Goal: Task Accomplishment & Management: Manage account settings

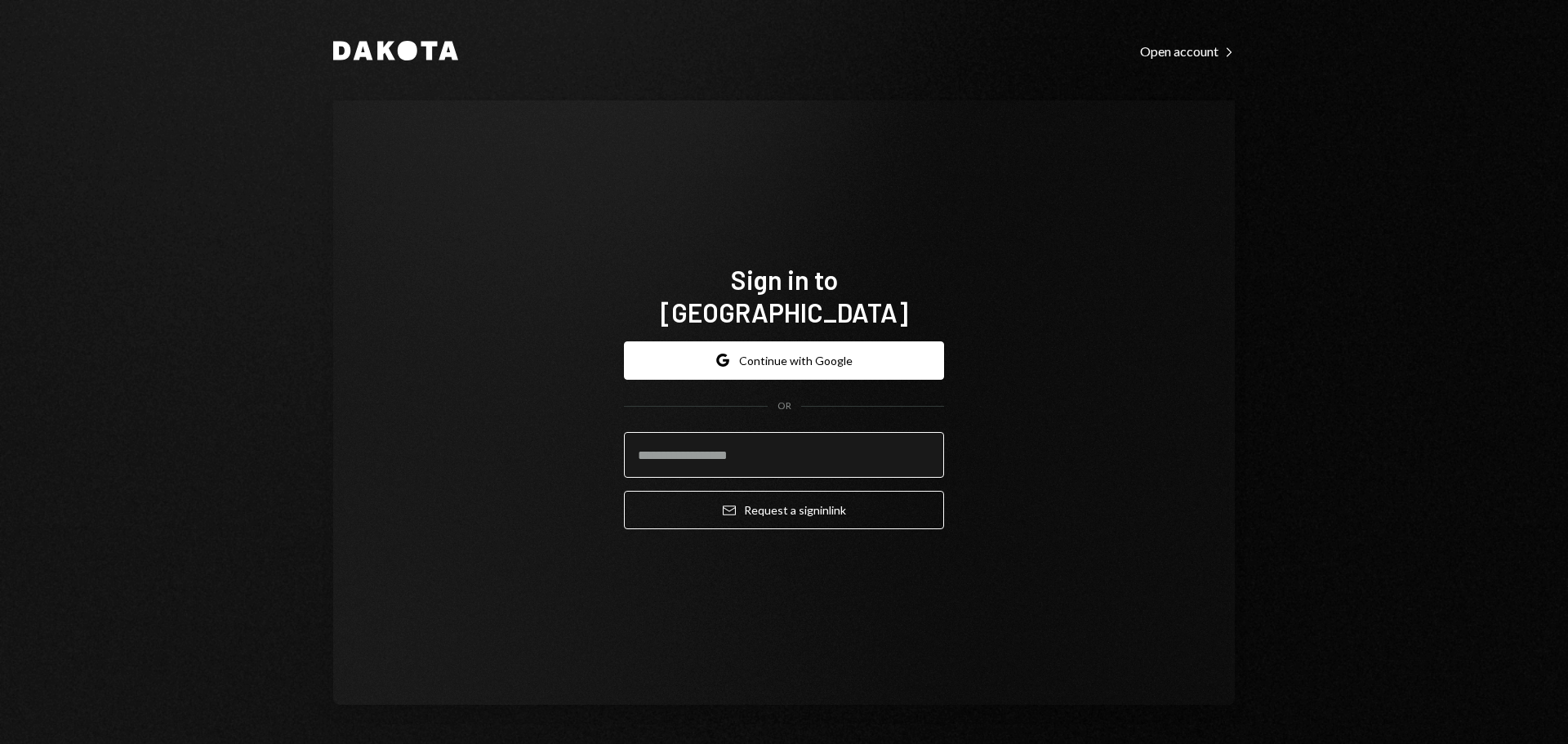
click at [764, 443] on input "email" at bounding box center [784, 454] width 320 height 46
click at [786, 348] on button "Google Continue with Google" at bounding box center [784, 360] width 320 height 38
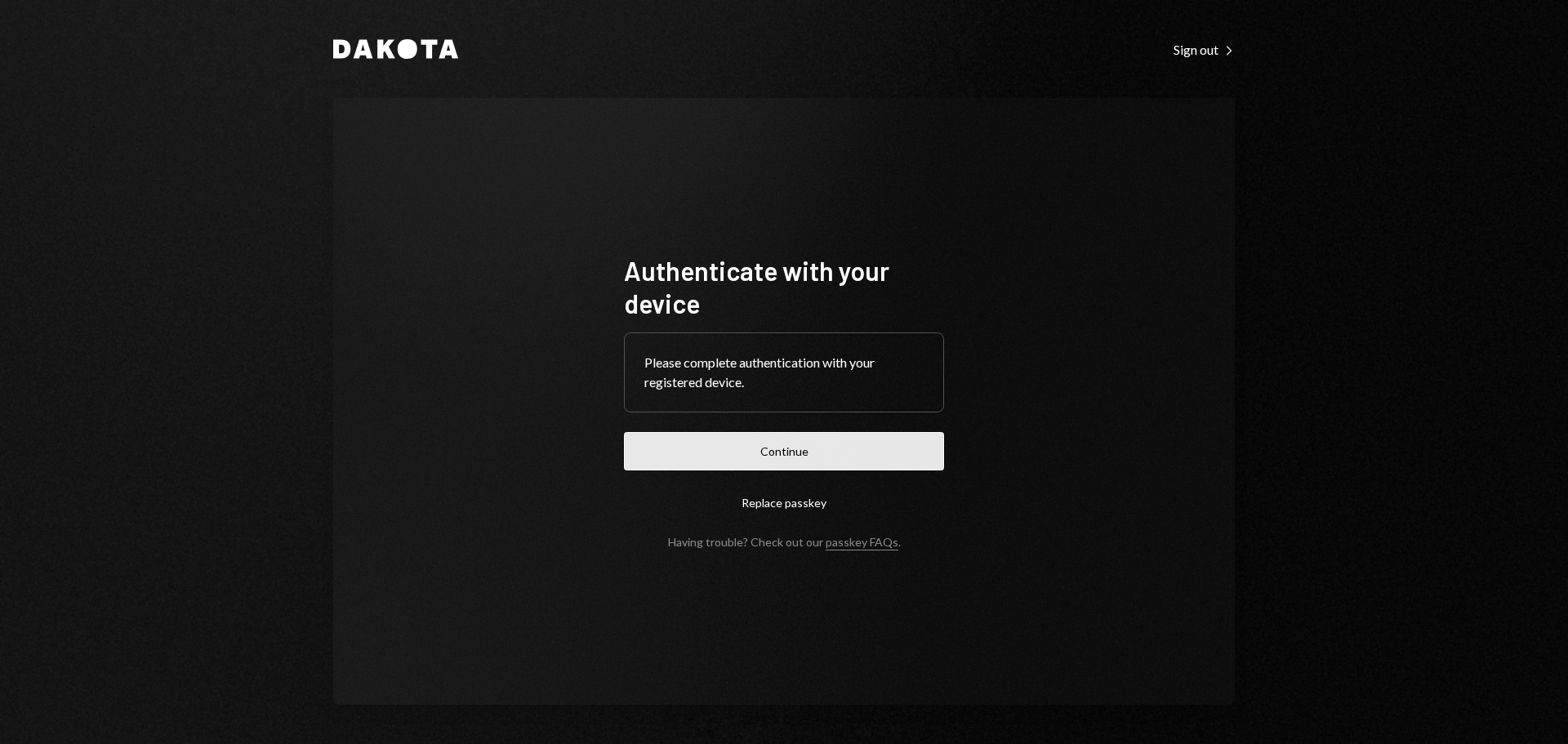
click at [770, 464] on button "Continue" at bounding box center [784, 451] width 320 height 38
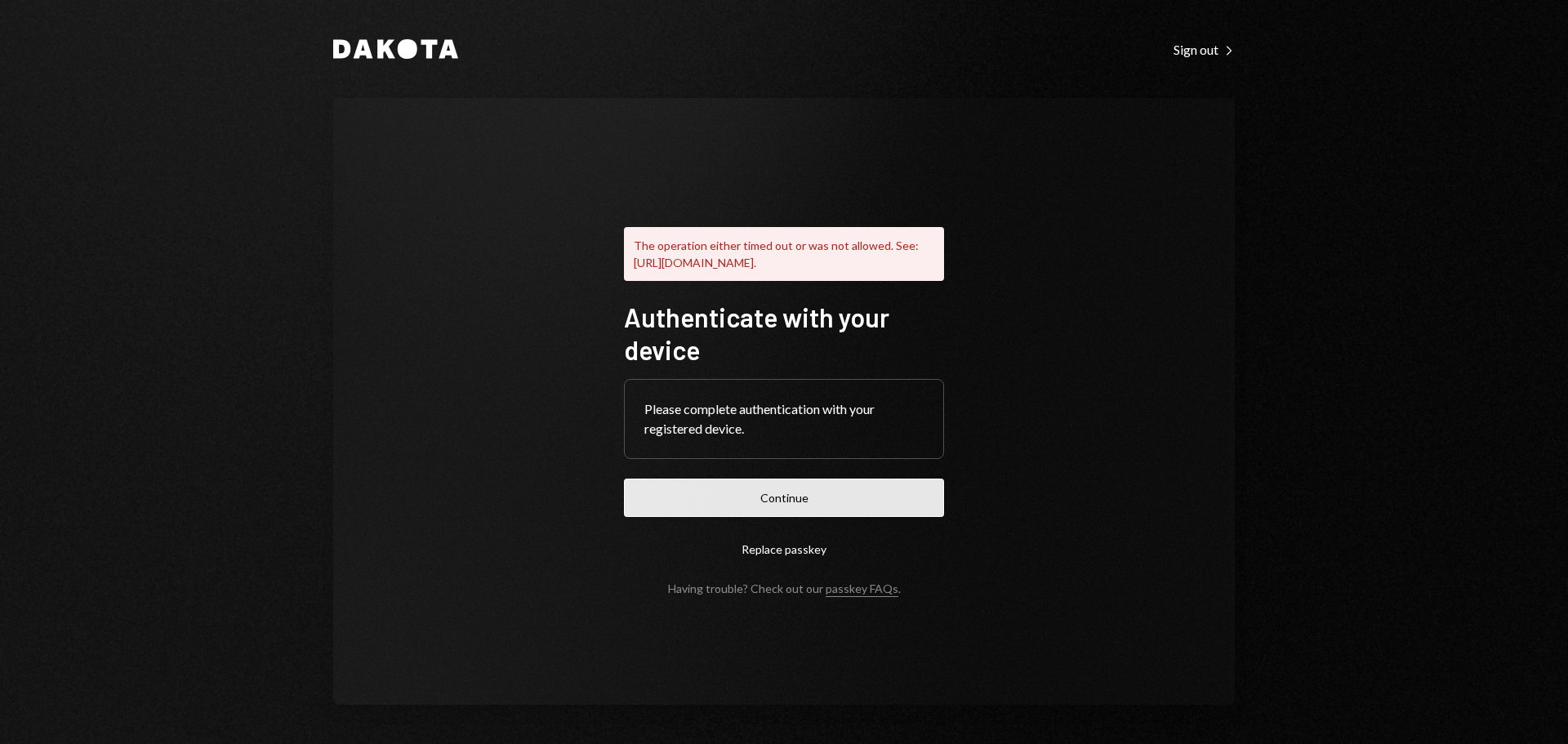
click at [765, 507] on button "Continue" at bounding box center [784, 498] width 320 height 38
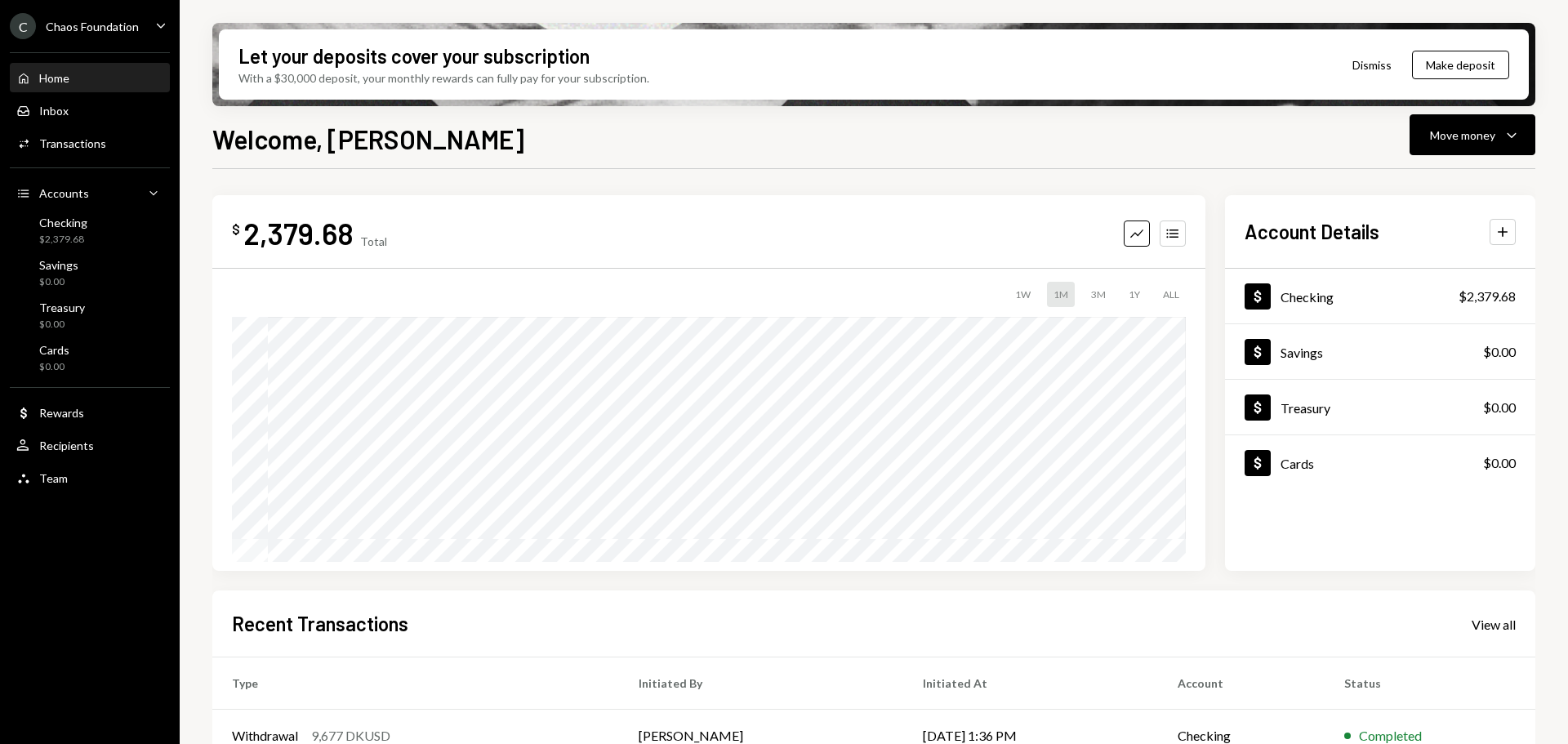
click at [86, 14] on div "C Chaos Foundation" at bounding box center [74, 25] width 129 height 26
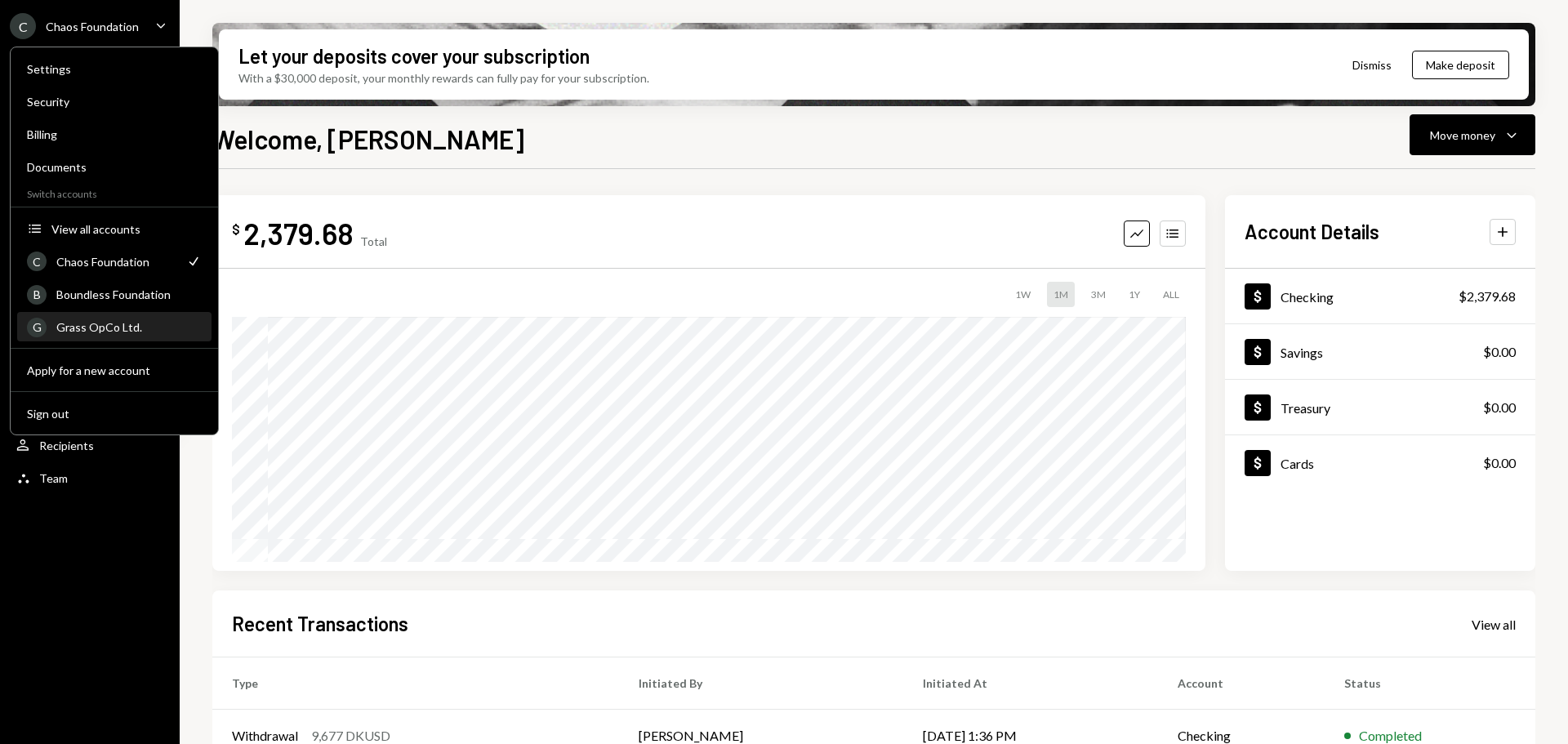
click at [100, 318] on div "G Grass OpCo Ltd." at bounding box center [114, 327] width 175 height 28
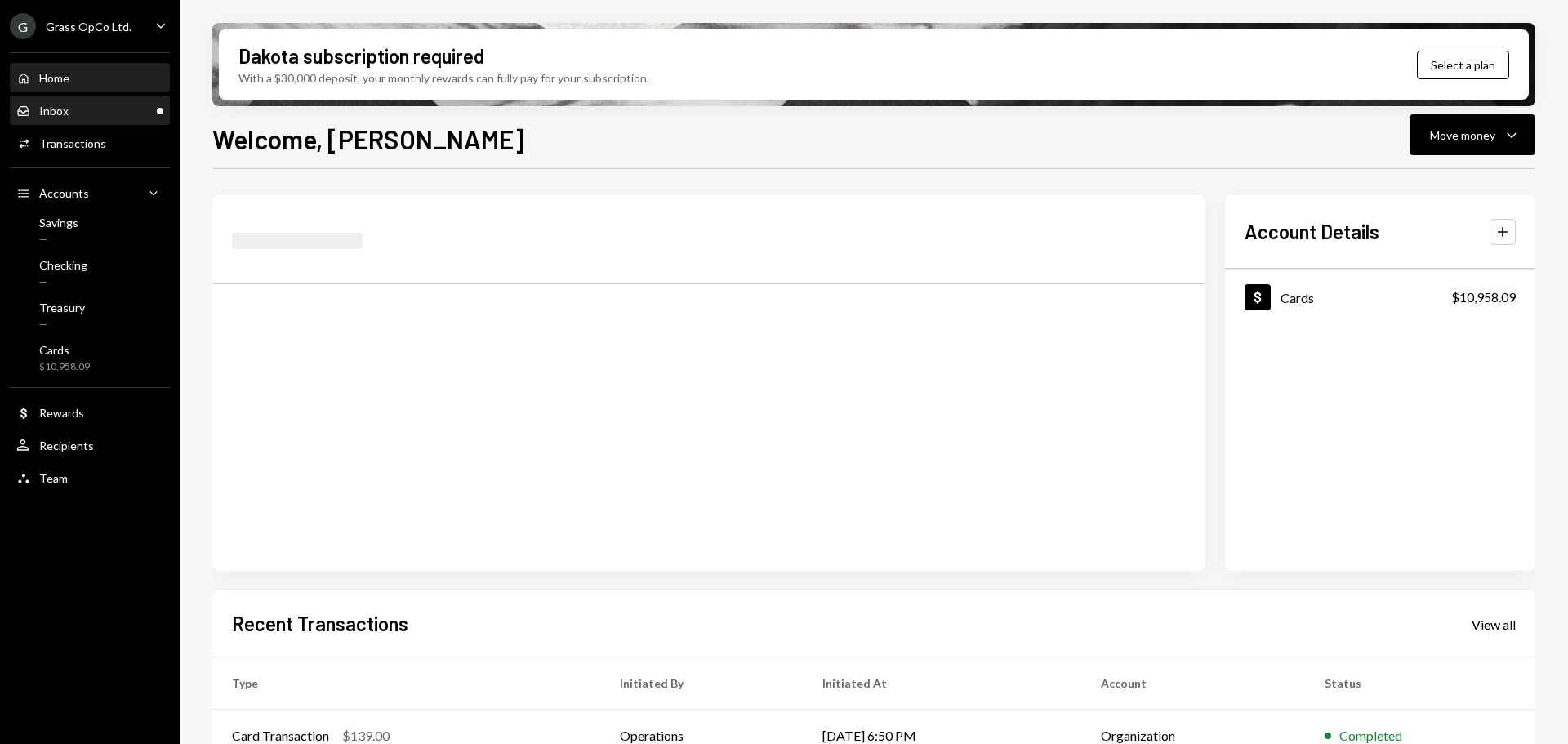
click at [93, 119] on div "Inbox Inbox" at bounding box center [90, 110] width 147 height 28
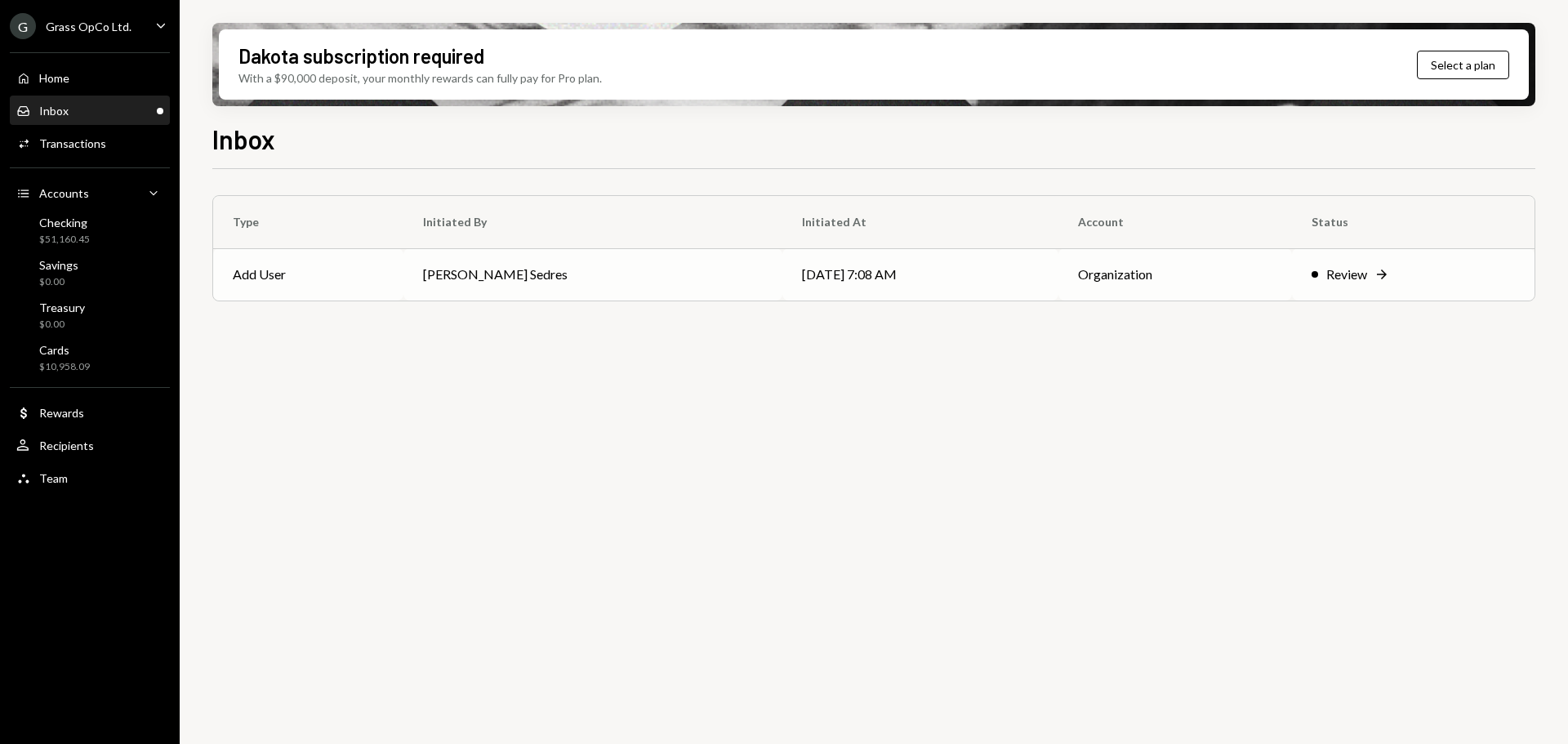
click at [404, 289] on td "Add User" at bounding box center [308, 274] width 190 height 52
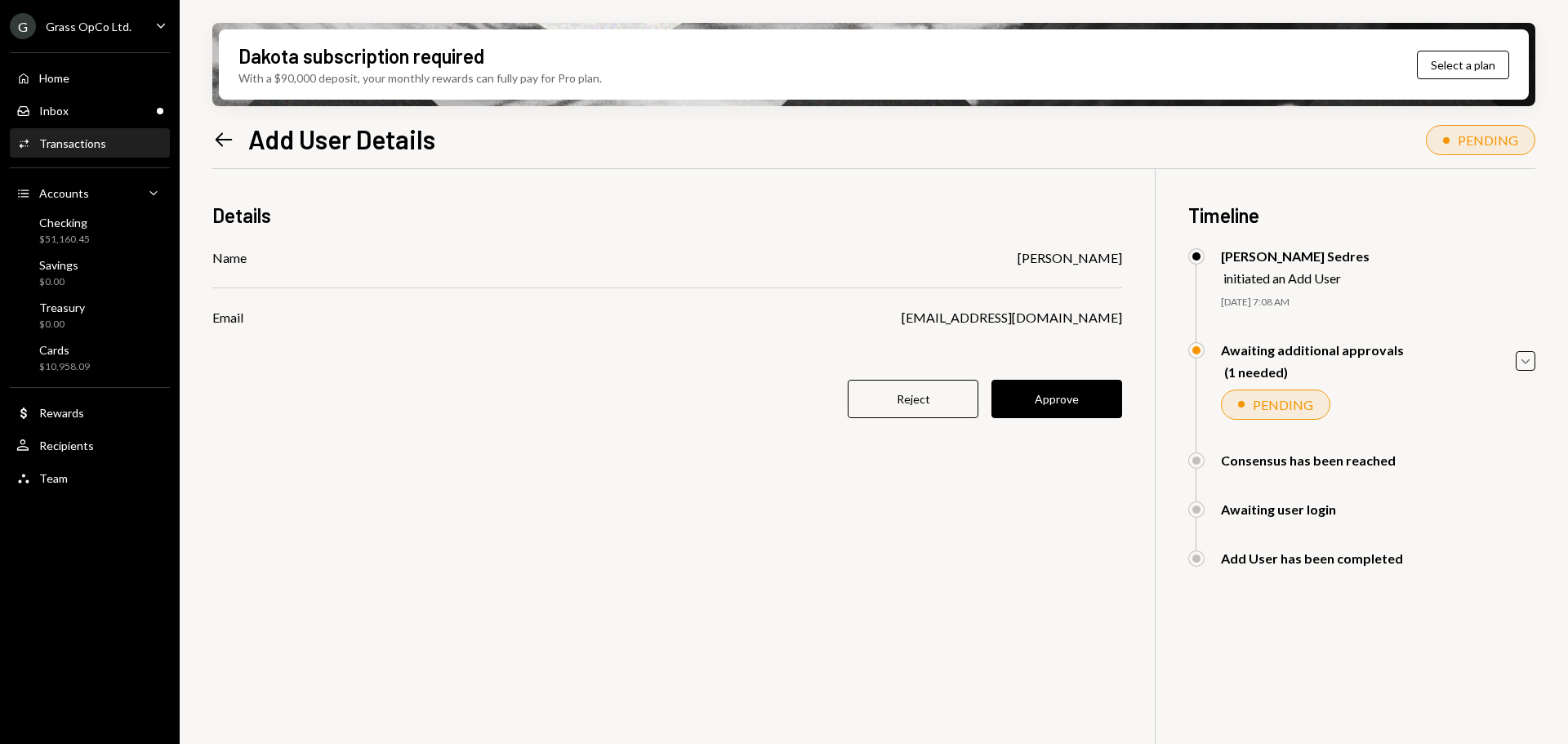
click at [215, 142] on icon "Left Arrow" at bounding box center [224, 139] width 23 height 23
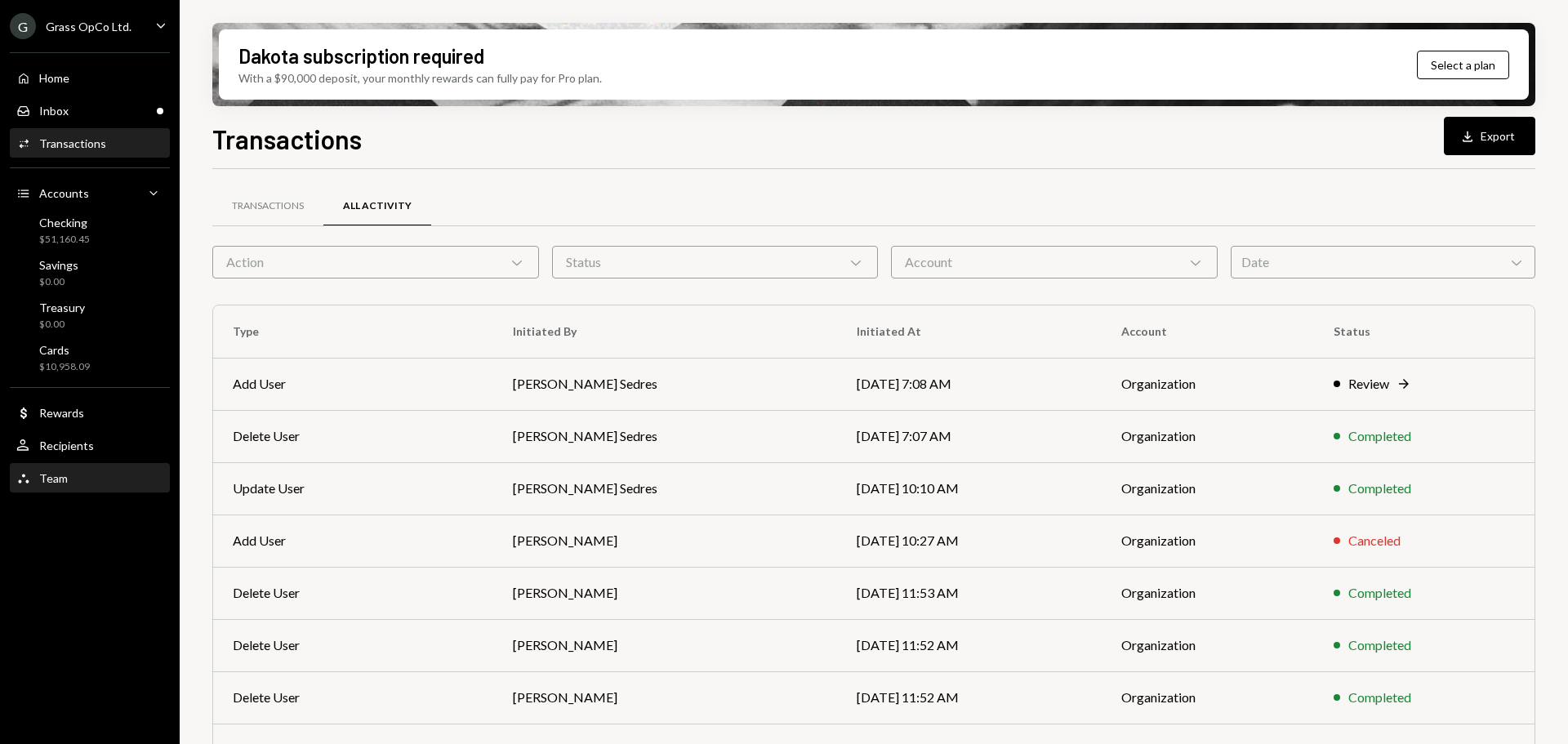
click at [115, 481] on div "Team Team" at bounding box center [90, 478] width 147 height 14
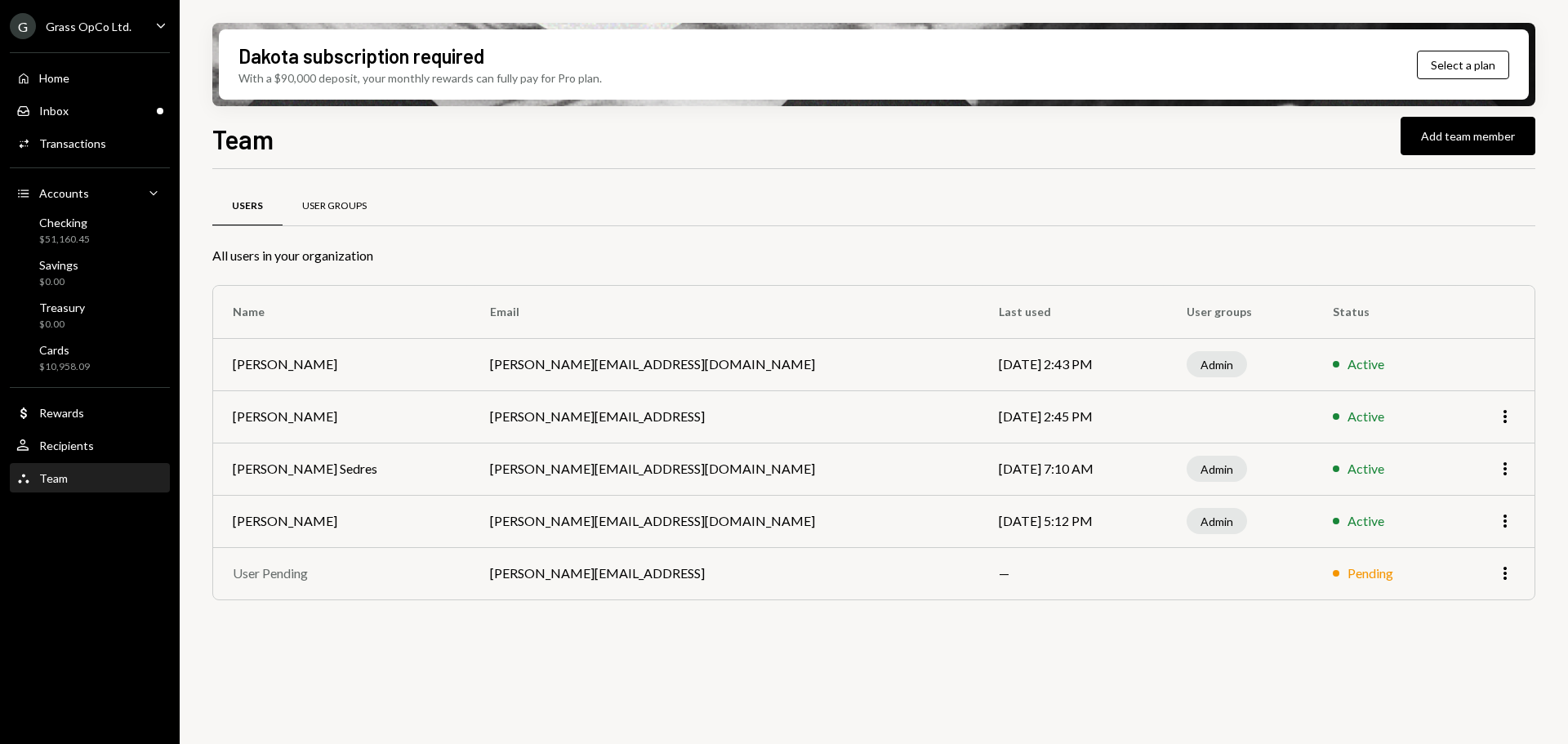
click at [362, 220] on div "User Groups" at bounding box center [334, 206] width 104 height 39
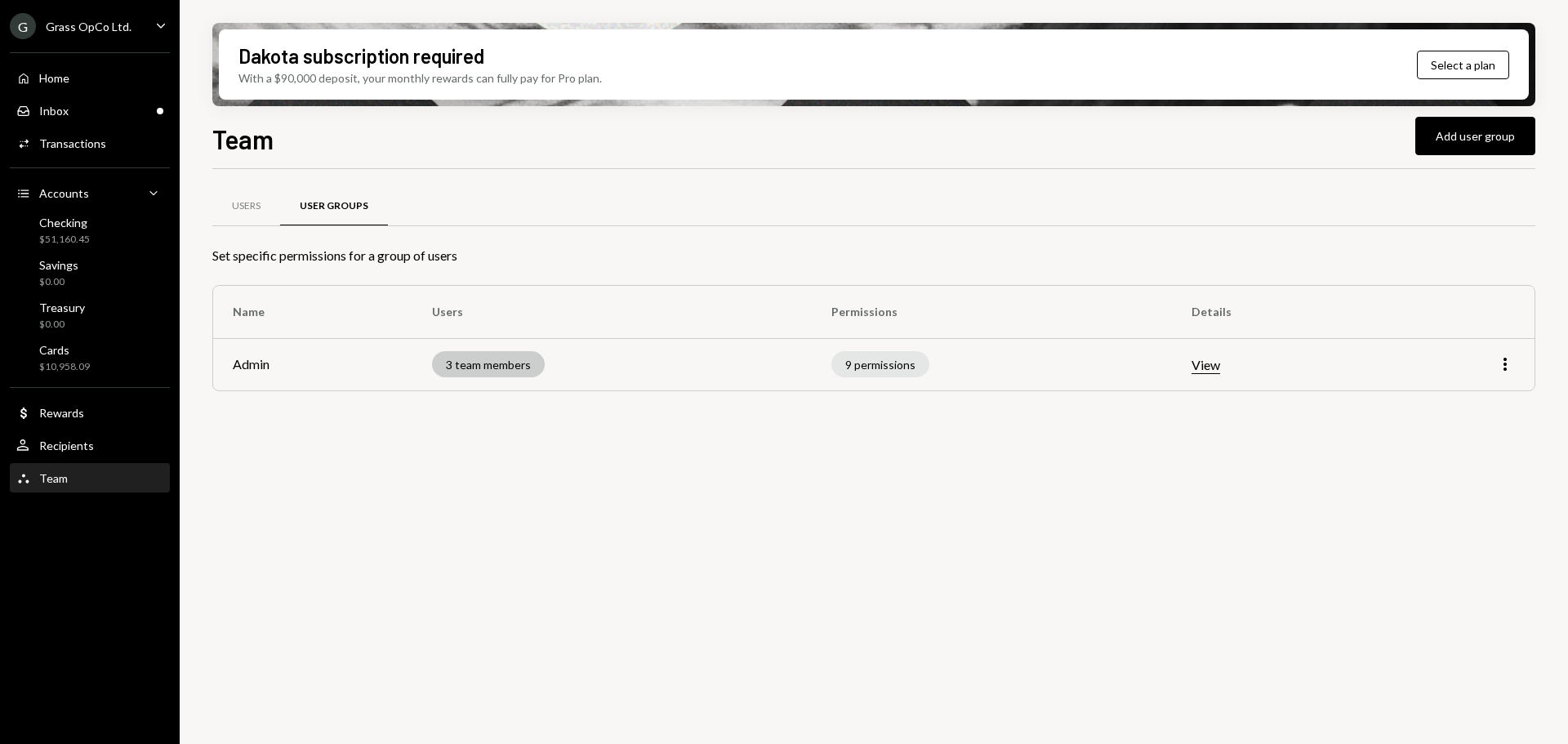
click at [465, 371] on div "3 team members" at bounding box center [488, 364] width 112 height 26
click at [76, 452] on div "Recipients" at bounding box center [66, 444] width 54 height 14
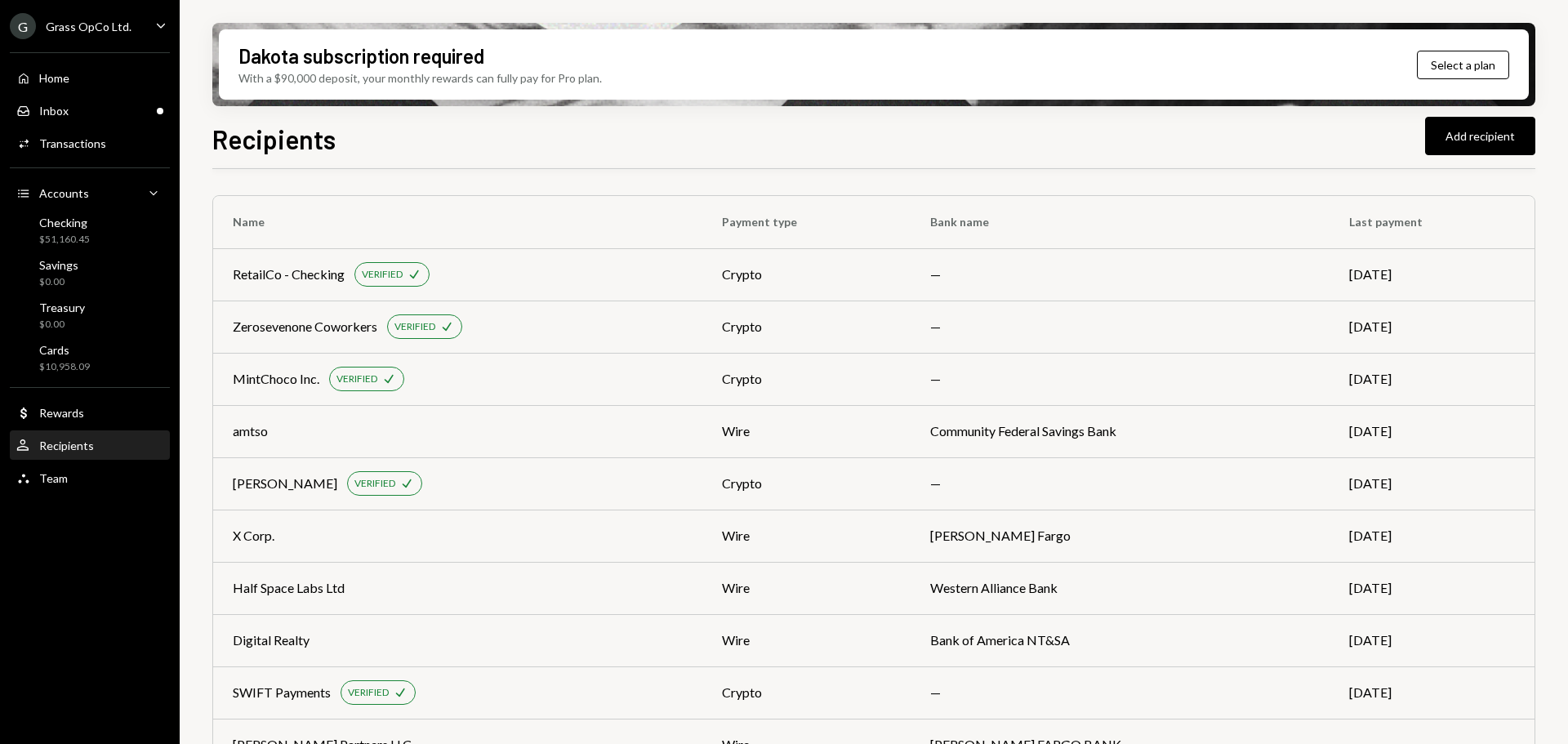
scroll to position [42, 0]
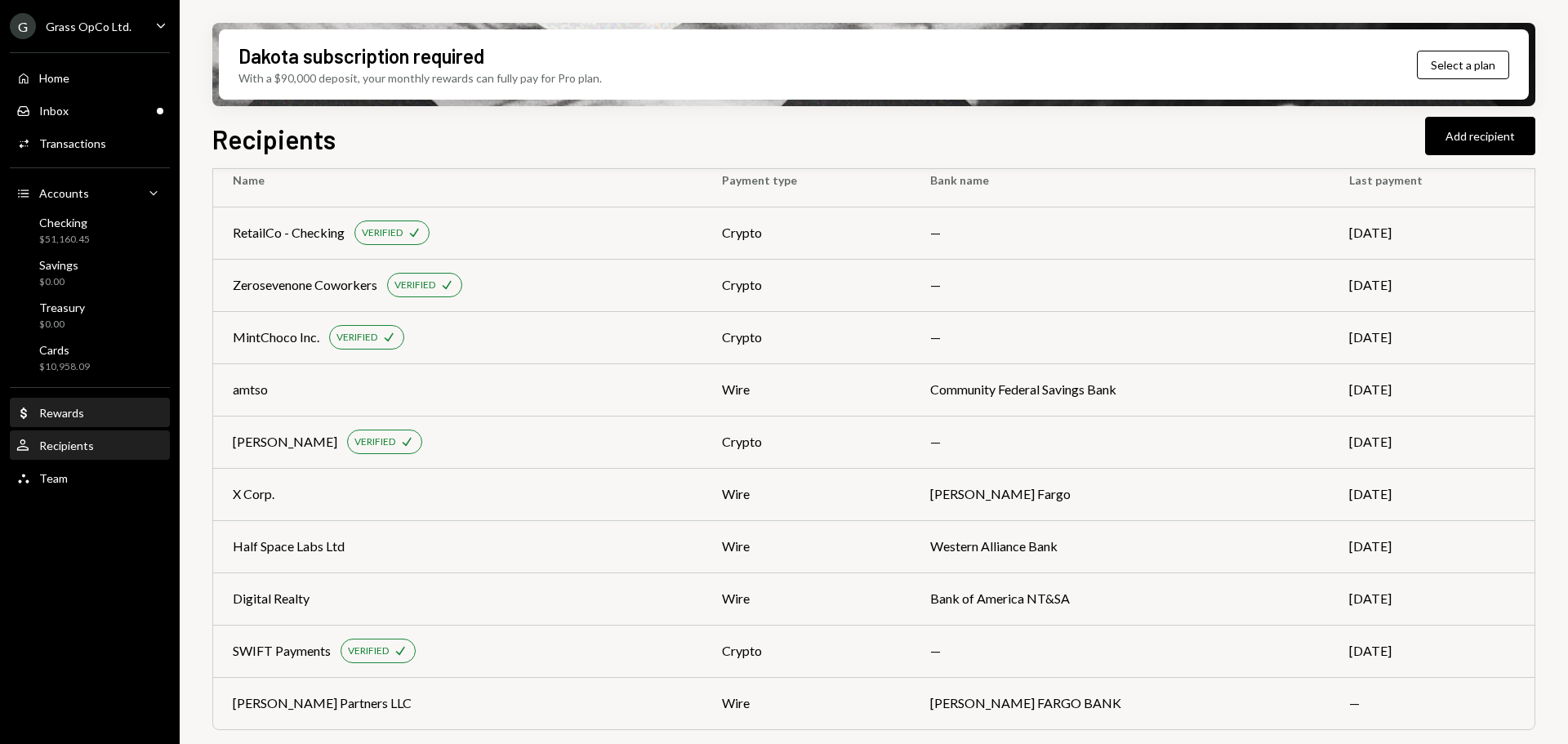
click at [54, 414] on div "Rewards" at bounding box center [62, 412] width 45 height 14
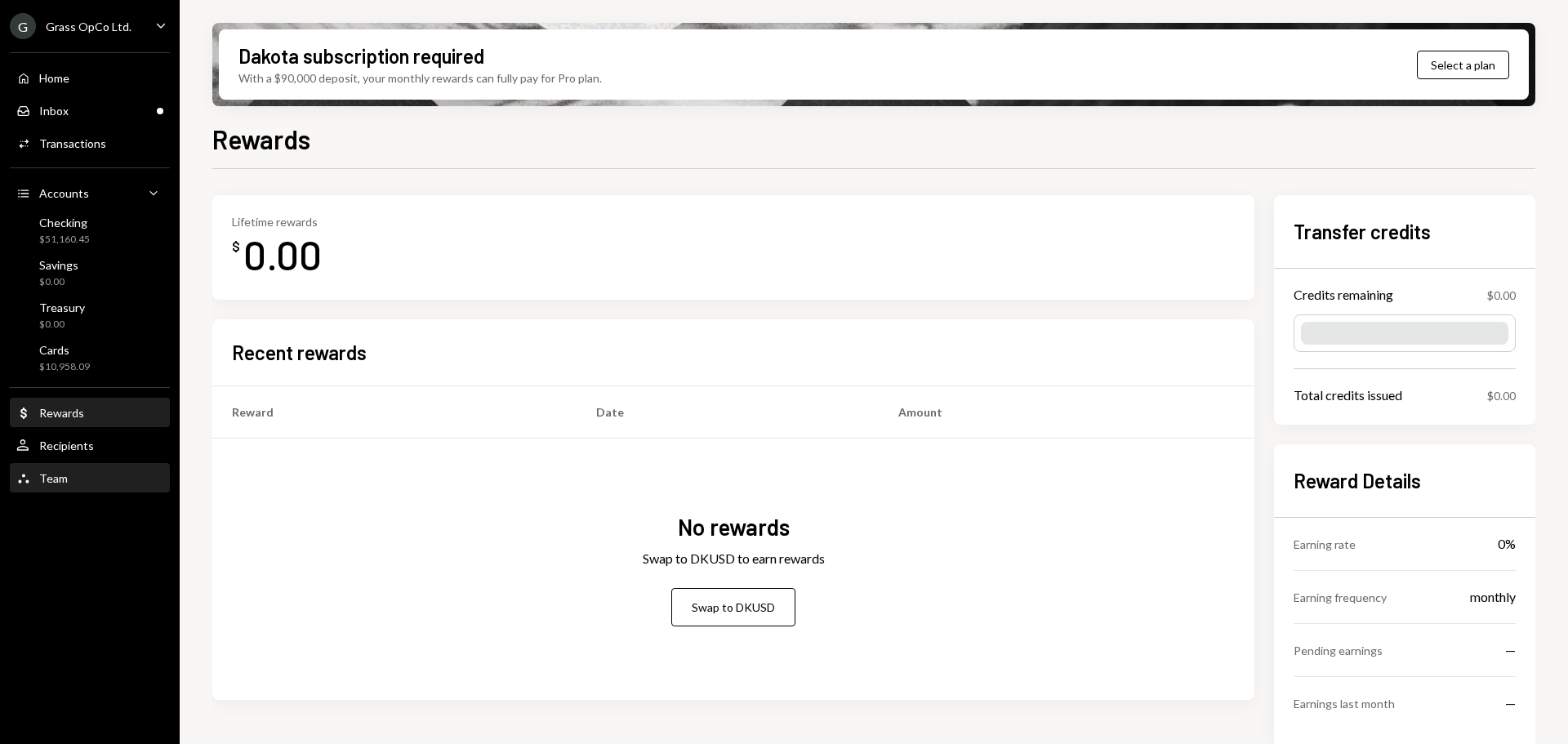
click at [80, 483] on div "Team Team" at bounding box center [90, 478] width 147 height 14
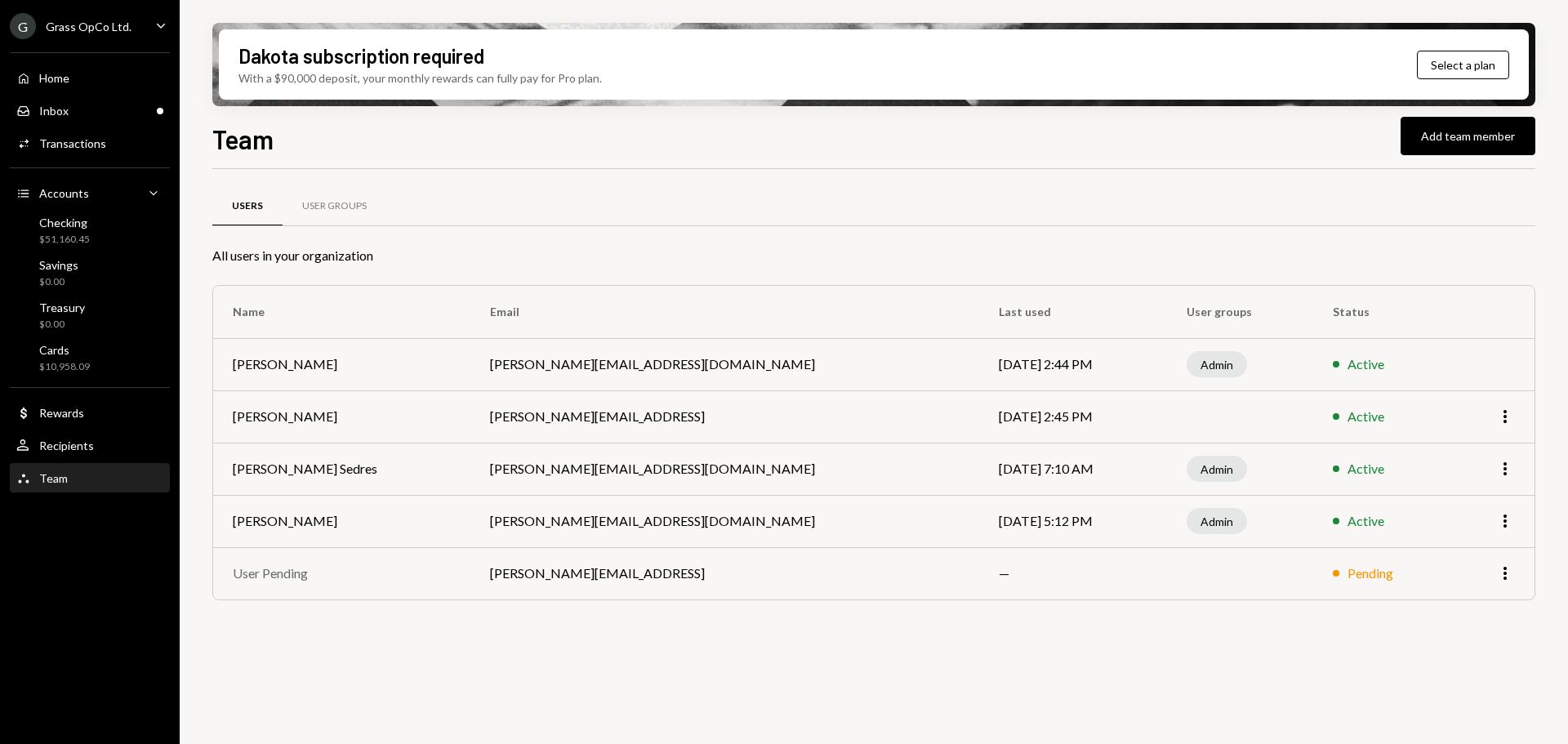
click at [145, 35] on div "G Grass OpCo Ltd. Caret Down" at bounding box center [90, 25] width 179 height 26
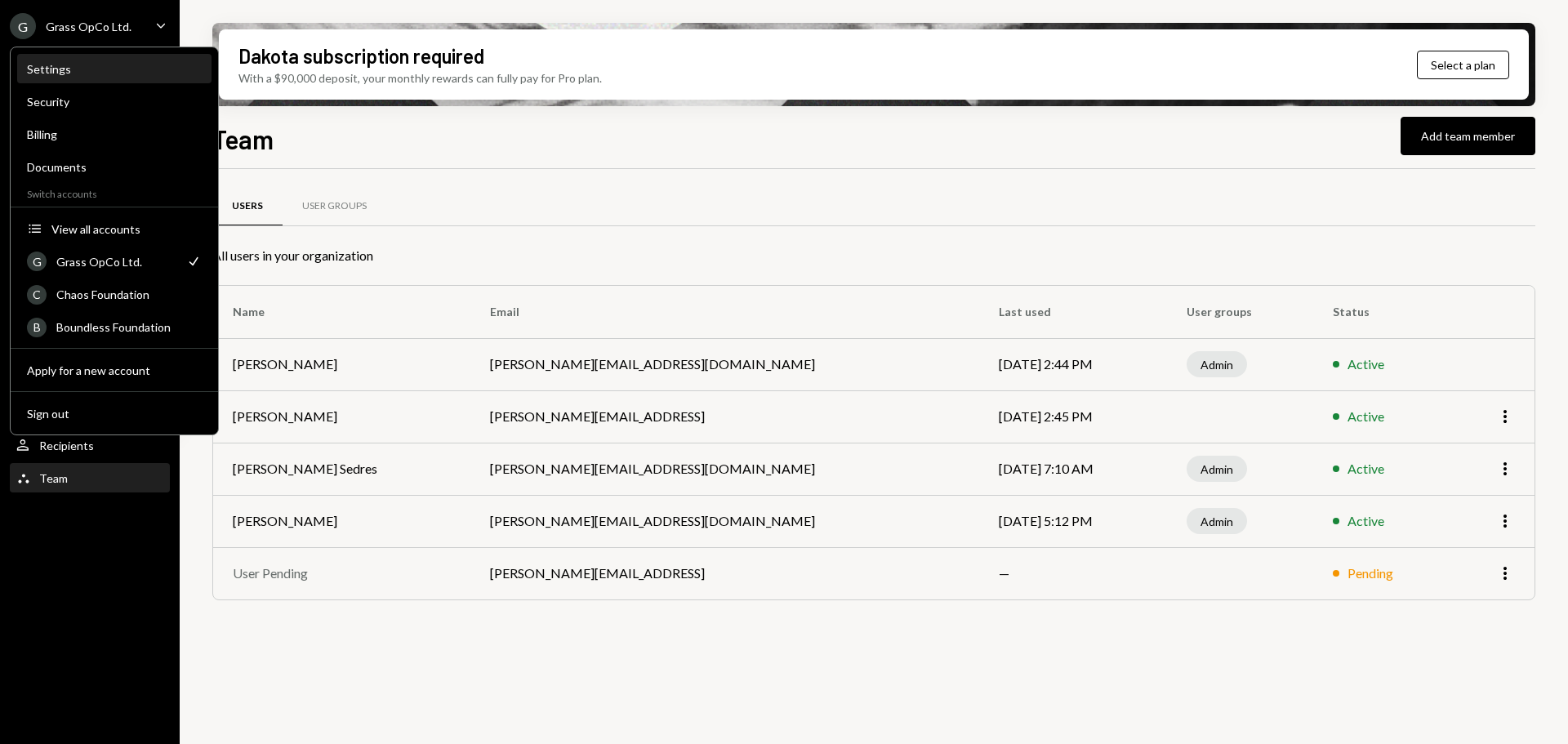
click at [68, 59] on div "Settings" at bounding box center [114, 69] width 175 height 28
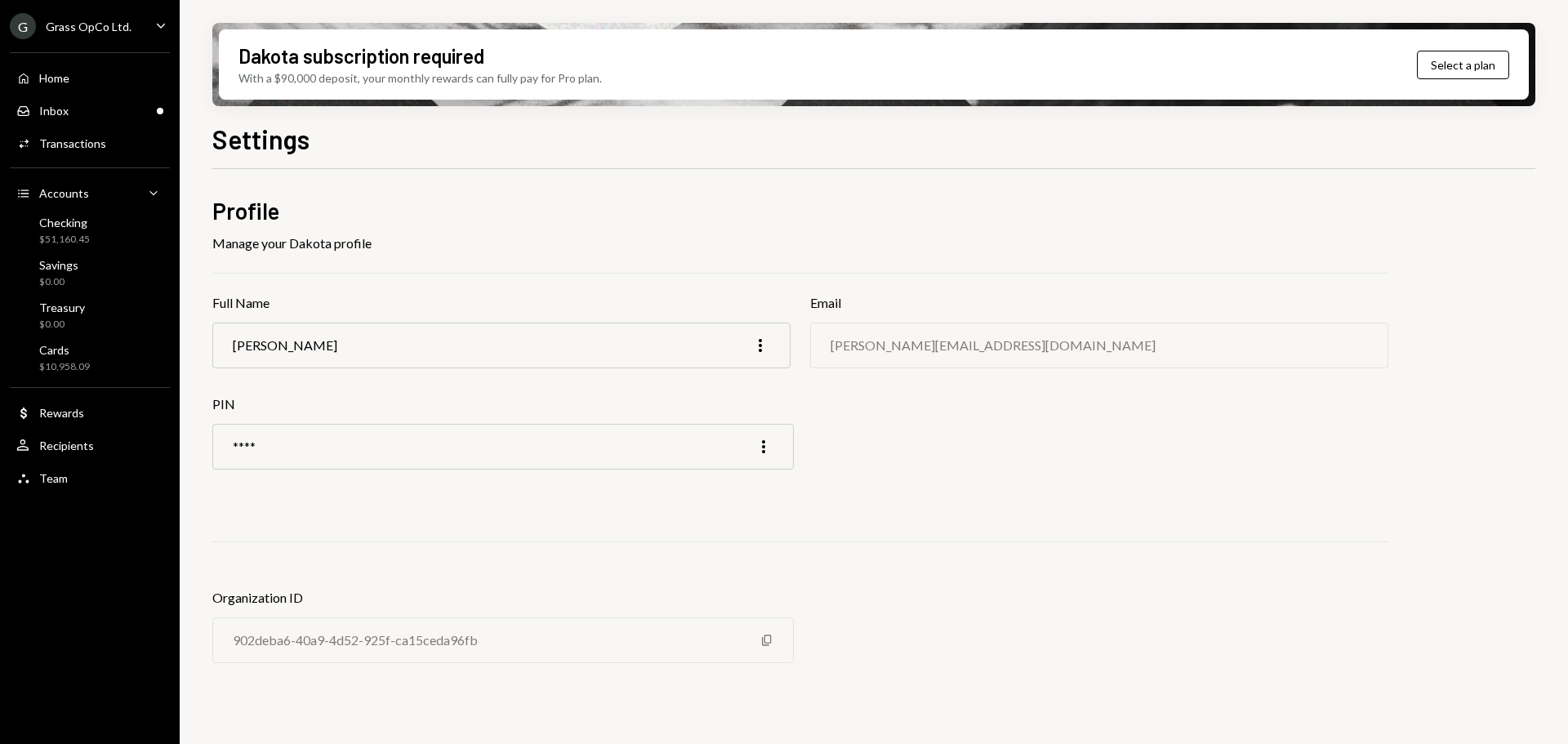
click at [161, 27] on icon "Main" at bounding box center [160, 24] width 8 height 5
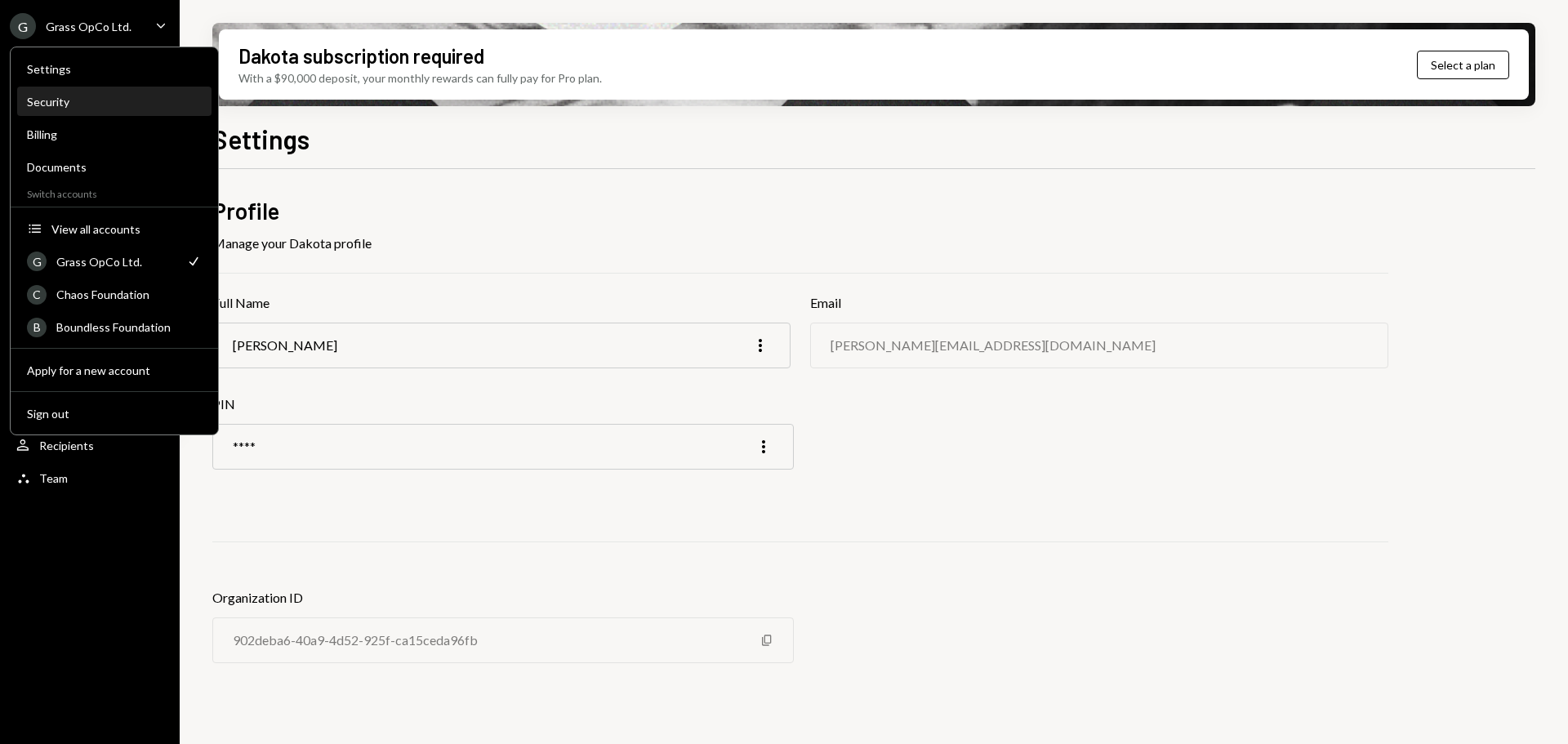
click at [89, 99] on div "Security" at bounding box center [114, 101] width 175 height 14
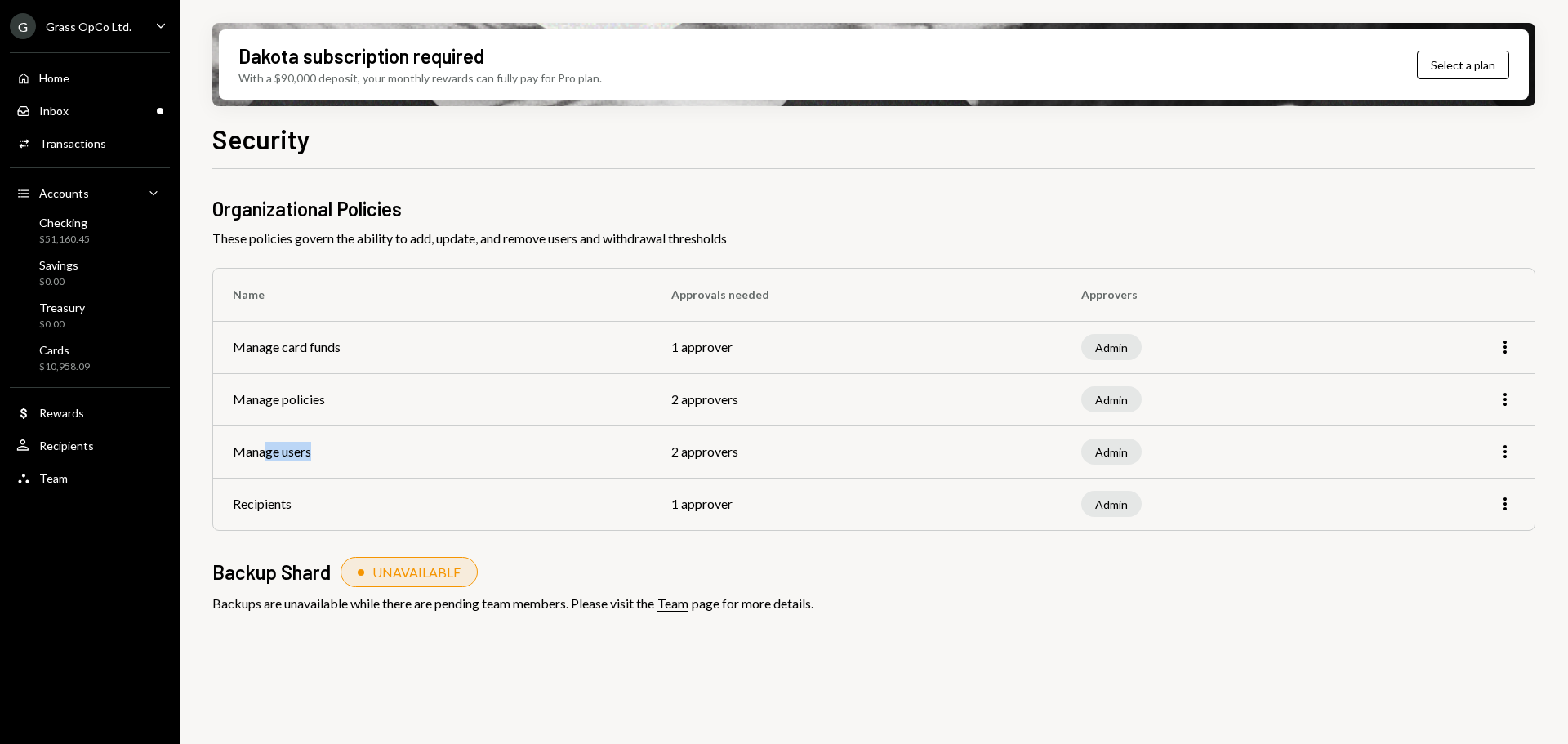
drag, startPoint x: 390, startPoint y: 456, endPoint x: 559, endPoint y: 473, distance: 169.9
click at [559, 473] on td "Manage users" at bounding box center [432, 452] width 438 height 52
drag, startPoint x: 322, startPoint y: 512, endPoint x: 904, endPoint y: 520, distance: 582.1
click at [904, 520] on tr "Recipients 1 approver Admin More" at bounding box center [874, 504] width 1322 height 52
drag, startPoint x: 241, startPoint y: 393, endPoint x: 623, endPoint y: 428, distance: 383.6
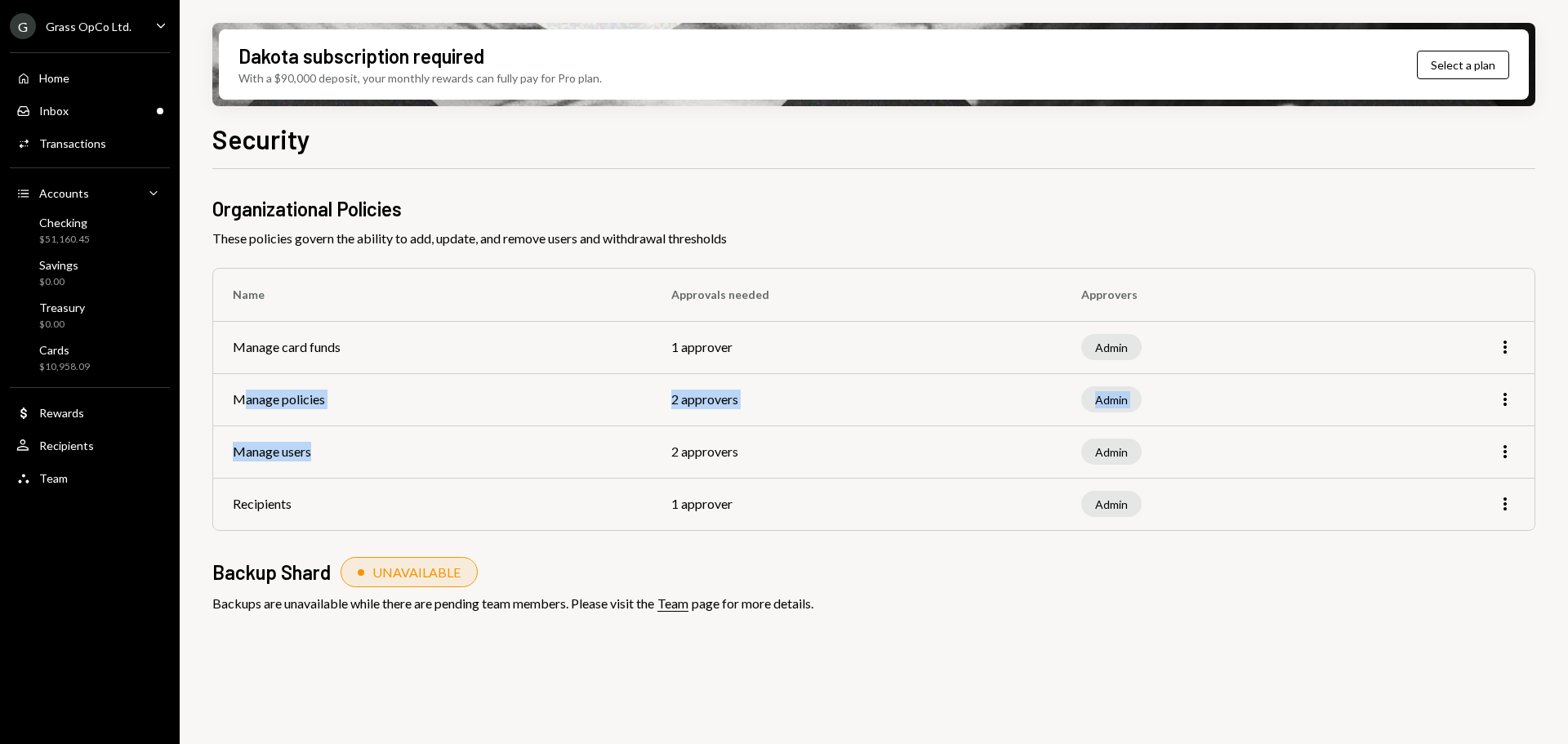
click at [623, 428] on tbody "Manage card funds 1 approver Admin More Manage policies 2 approvers Admin More …" at bounding box center [874, 425] width 1322 height 209
click at [623, 428] on td "Manage users" at bounding box center [432, 452] width 438 height 52
click at [1503, 411] on td "More" at bounding box center [1447, 399] width 176 height 52
click at [1506, 407] on icon "More" at bounding box center [1506, 399] width 20 height 20
click at [1458, 430] on div "Edit" at bounding box center [1468, 434] width 81 height 29
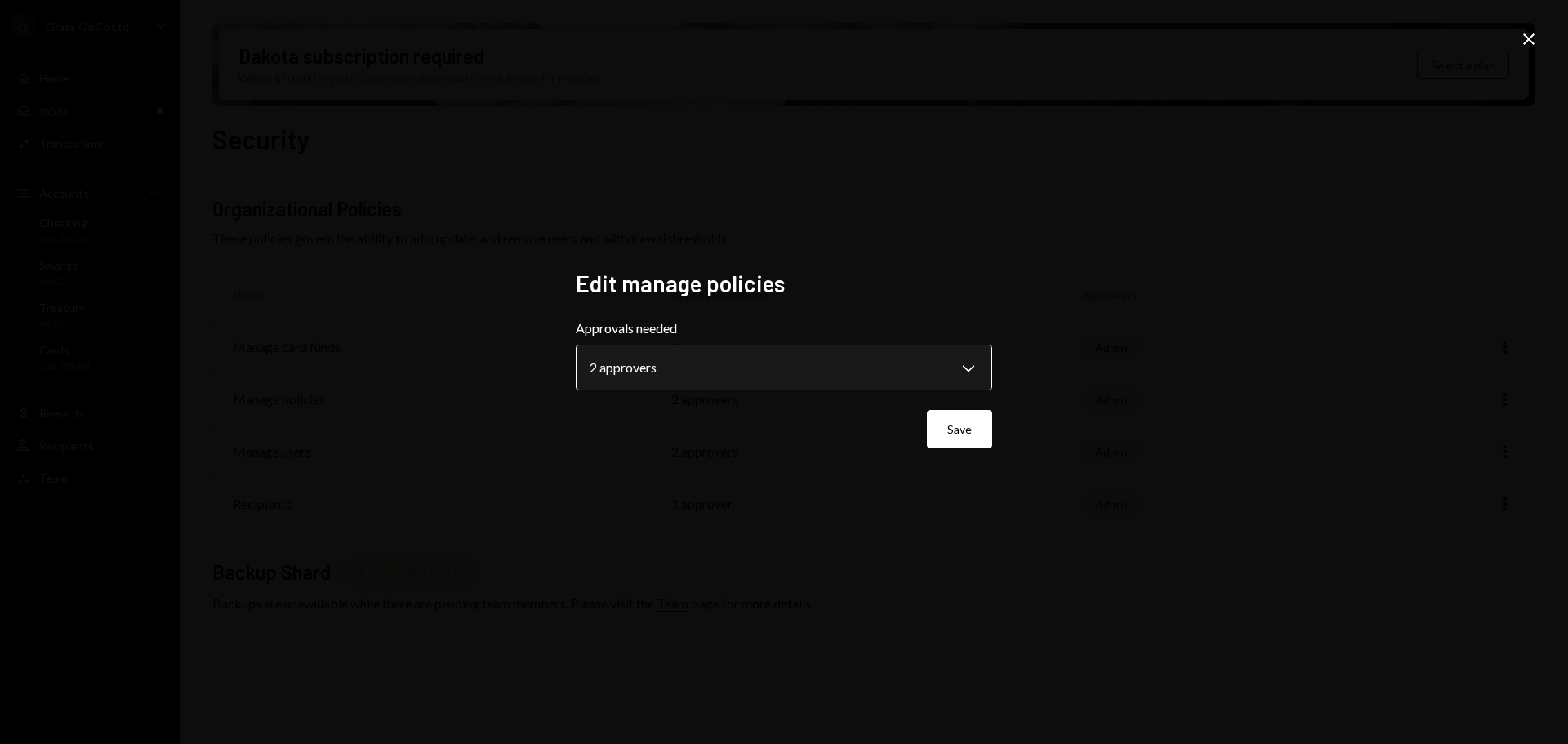
click at [856, 358] on body "**********" at bounding box center [784, 372] width 1568 height 744
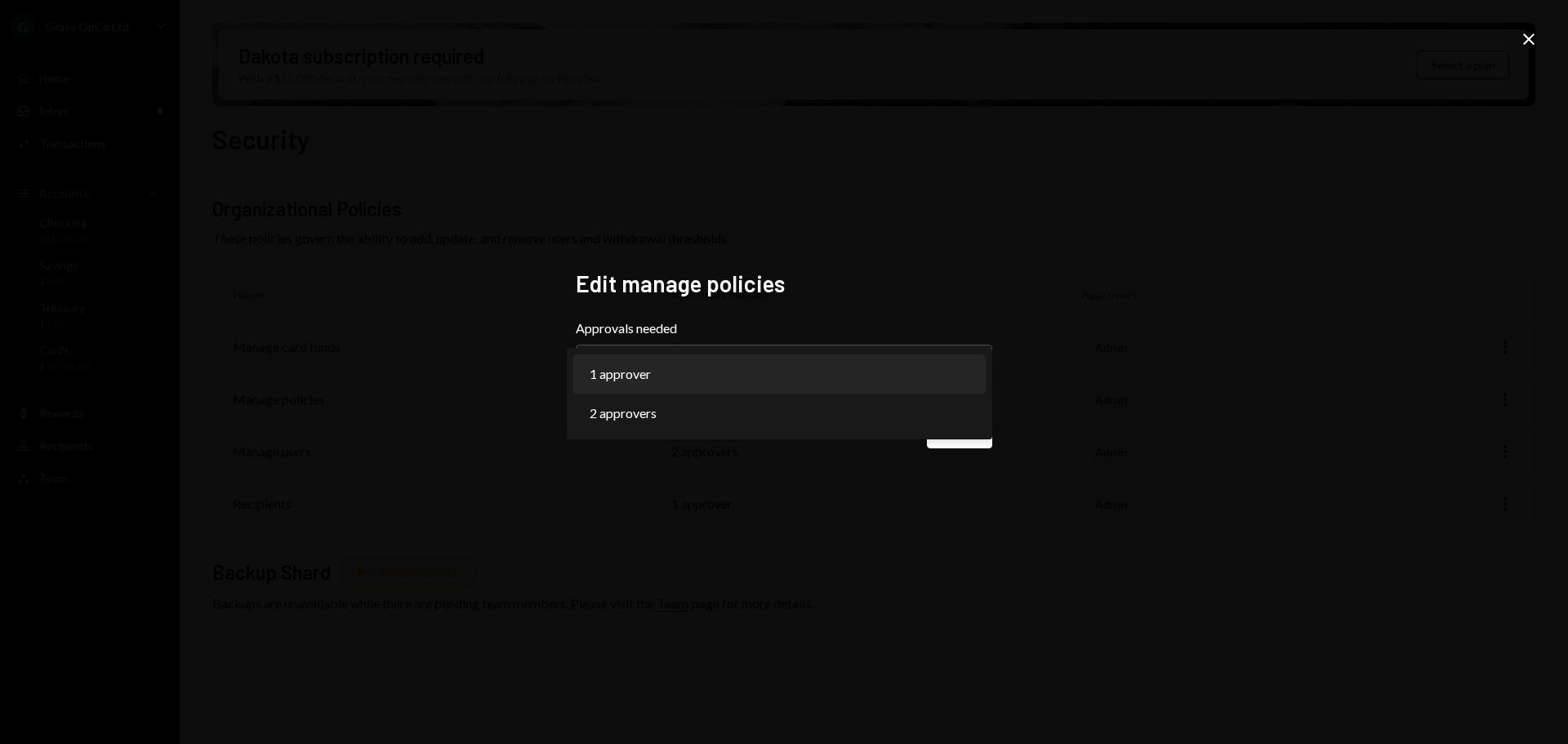
select select "*"
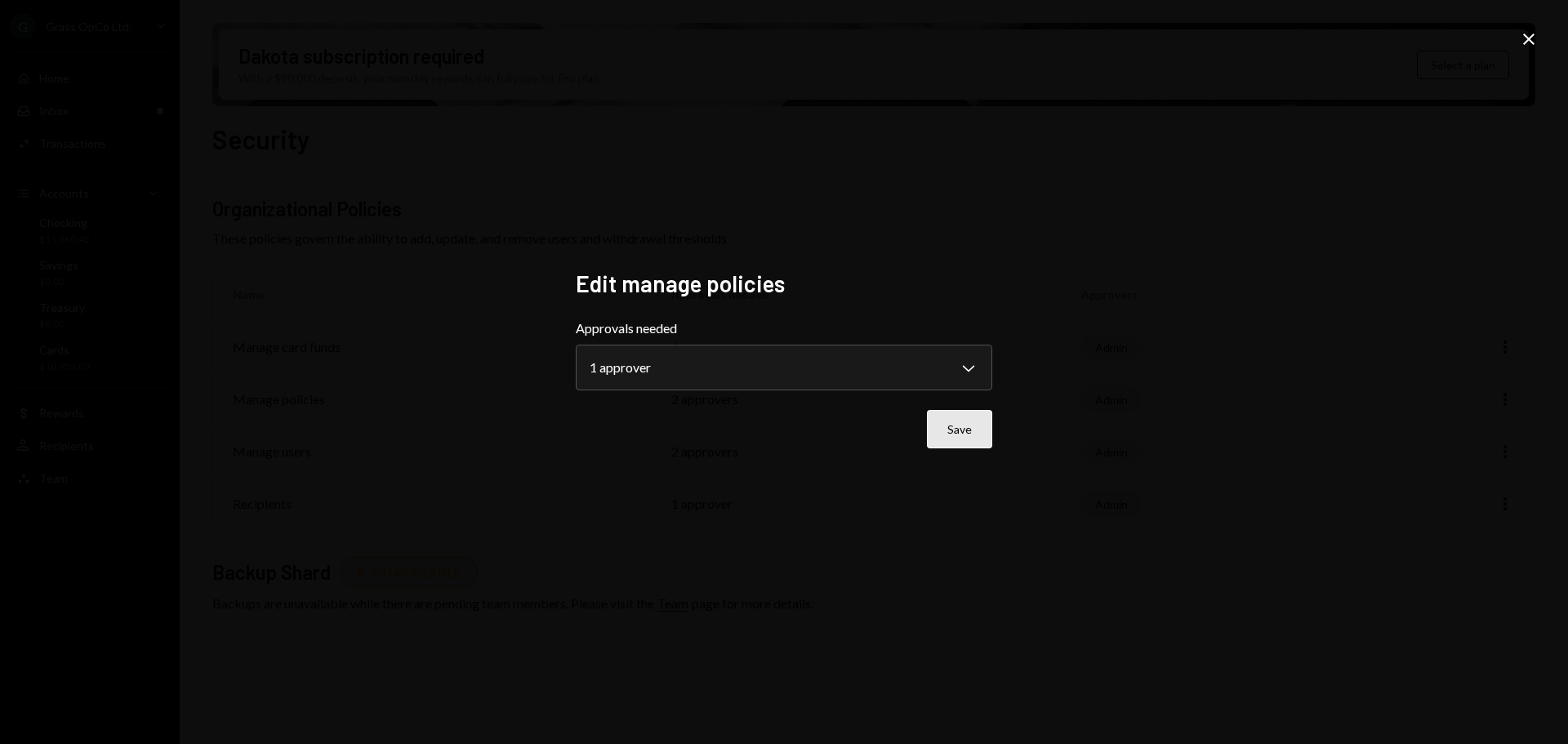
click at [965, 418] on button "Save" at bounding box center [960, 429] width 65 height 38
click at [963, 430] on button "Save" at bounding box center [960, 429] width 65 height 38
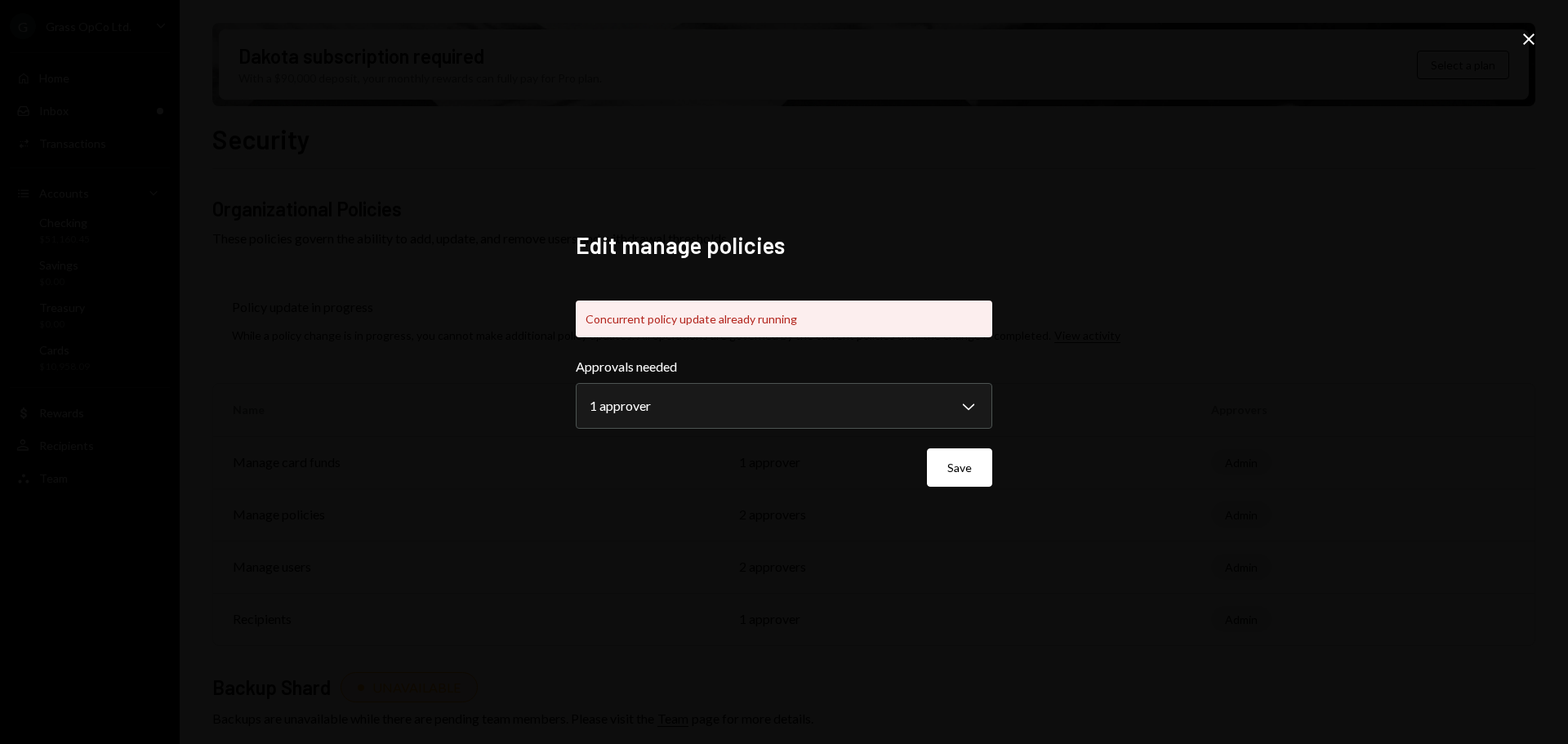
click at [1530, 46] on icon "Close" at bounding box center [1529, 39] width 20 height 20
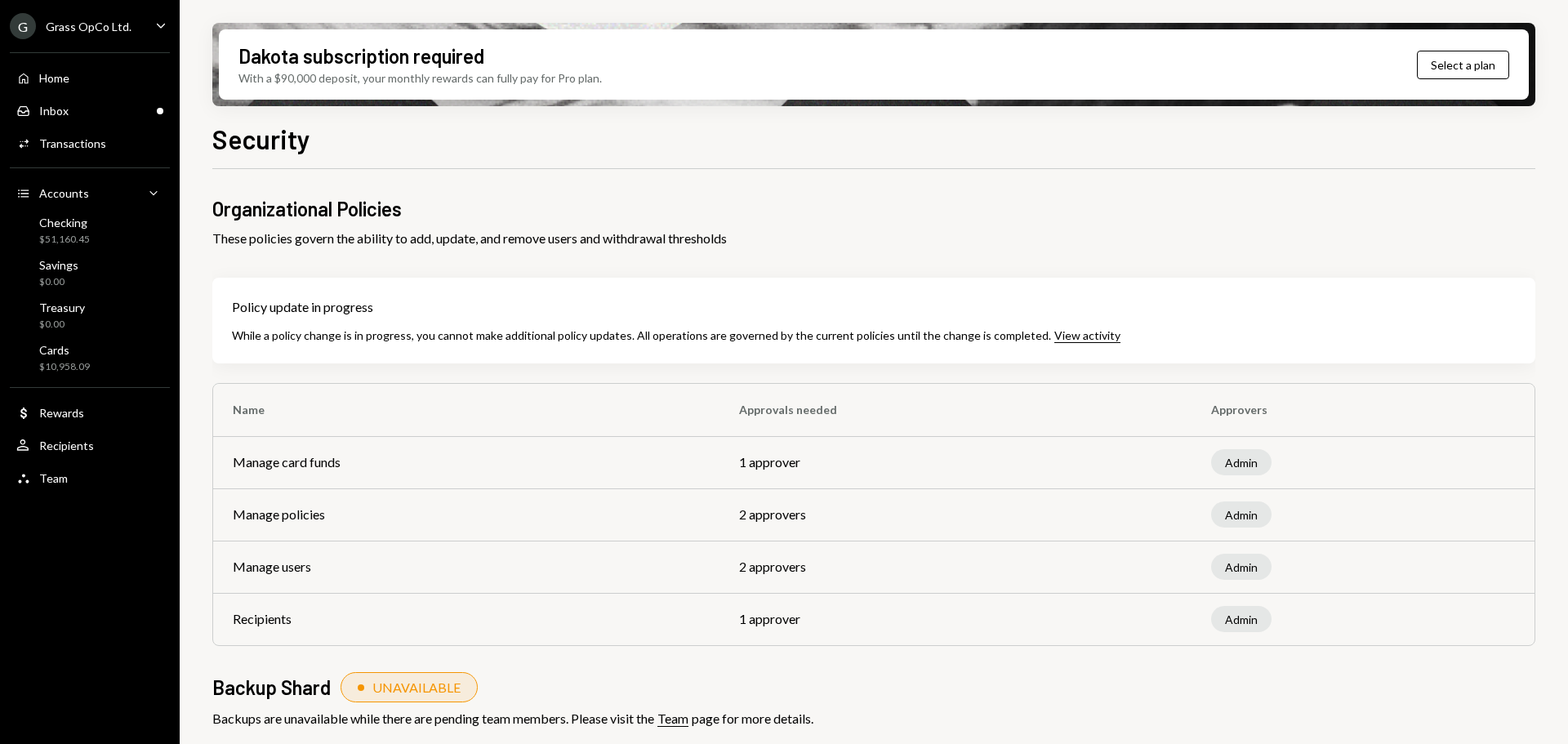
scroll to position [18, 0]
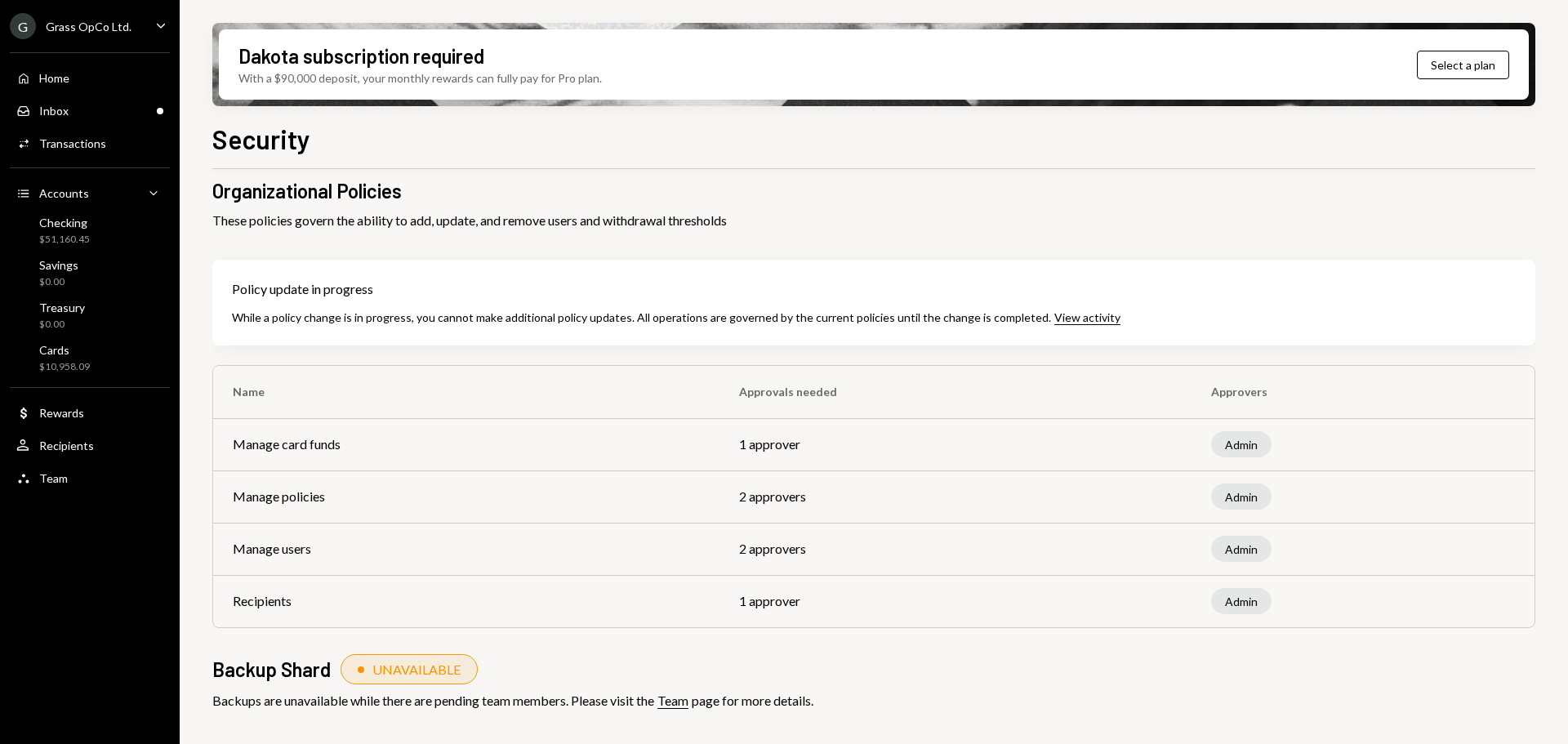
click at [147, 31] on div "G Grass OpCo Ltd. Caret Down" at bounding box center [90, 25] width 179 height 26
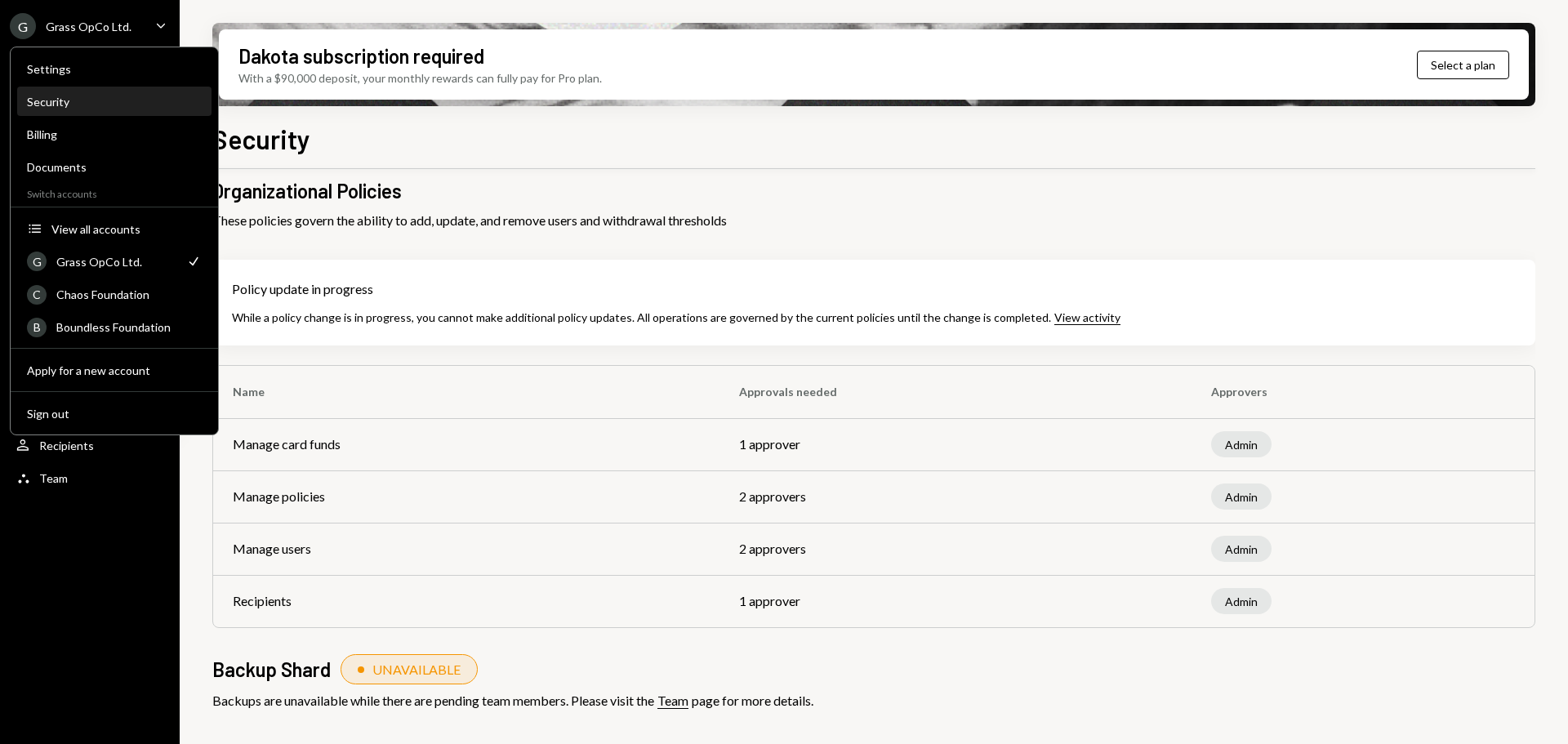
click at [99, 110] on div "Security" at bounding box center [114, 101] width 175 height 28
click at [100, 104] on div "Security" at bounding box center [114, 101] width 175 height 14
click at [52, 100] on div "Security" at bounding box center [114, 101] width 175 height 14
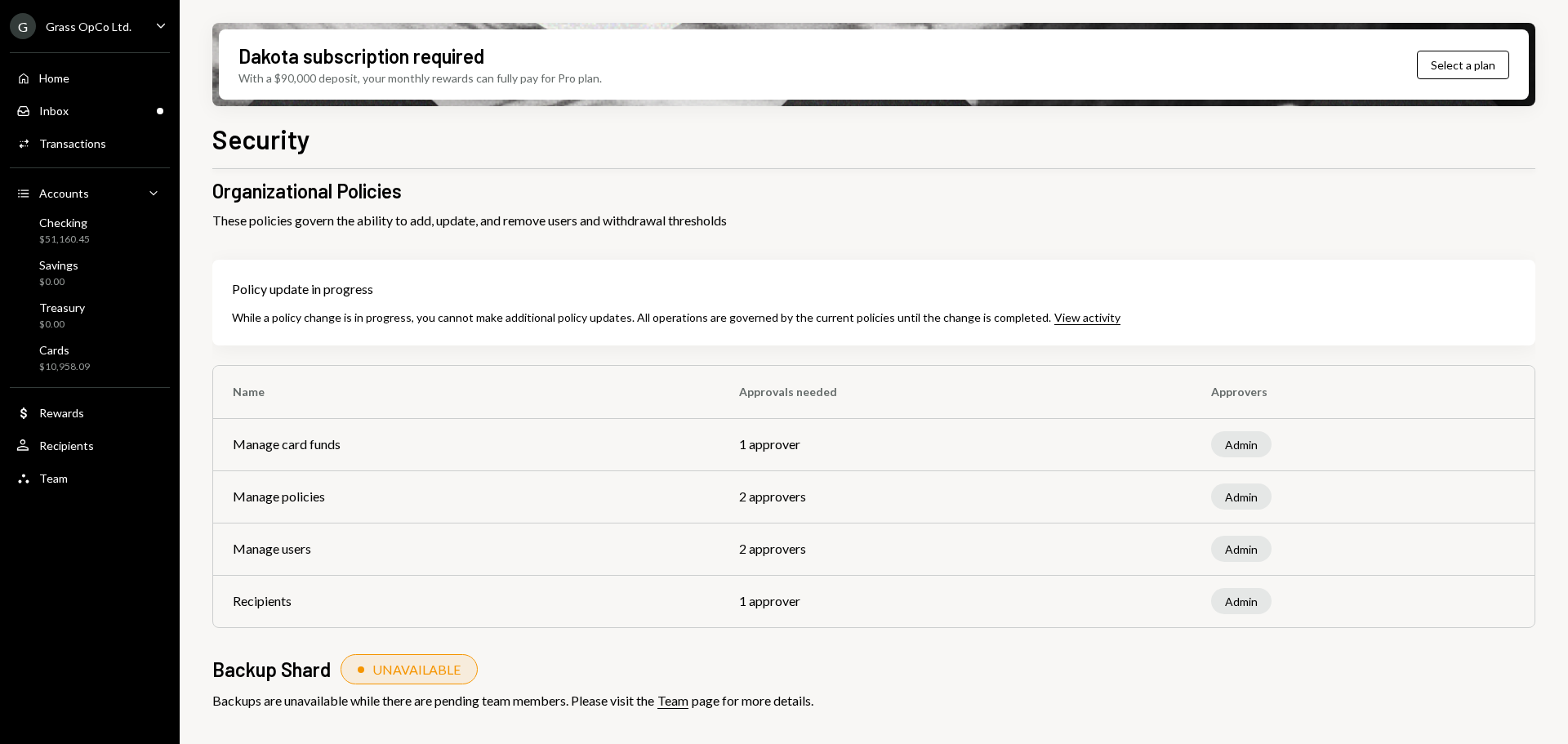
click at [379, 240] on div "Organizational Policies These policies govern the ability to add, update, and r…" at bounding box center [874, 470] width 1323 height 586
click at [66, 107] on div "Inbox" at bounding box center [53, 110] width 29 height 14
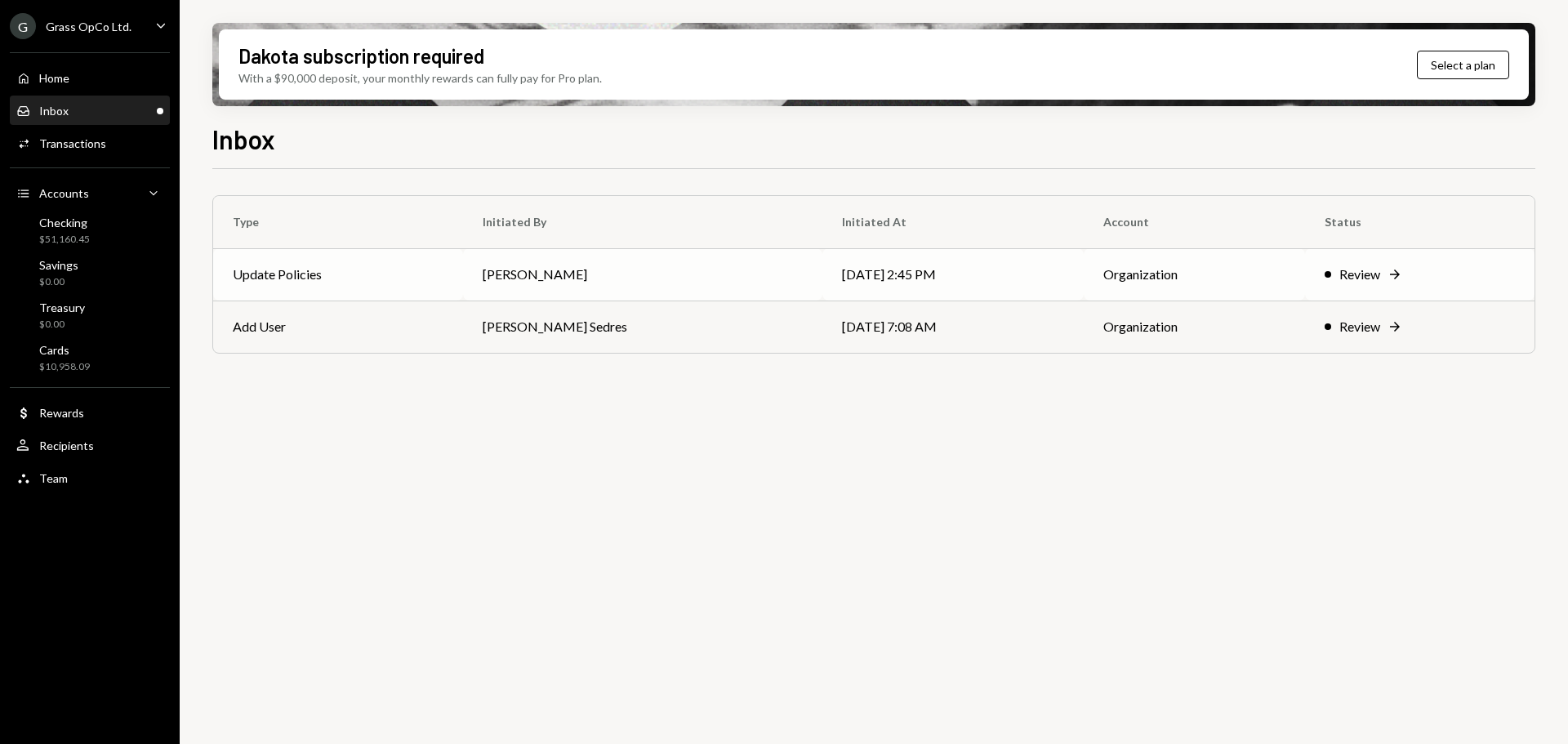
click at [926, 263] on td "10/01/25 2:45 PM" at bounding box center [952, 274] width 262 height 52
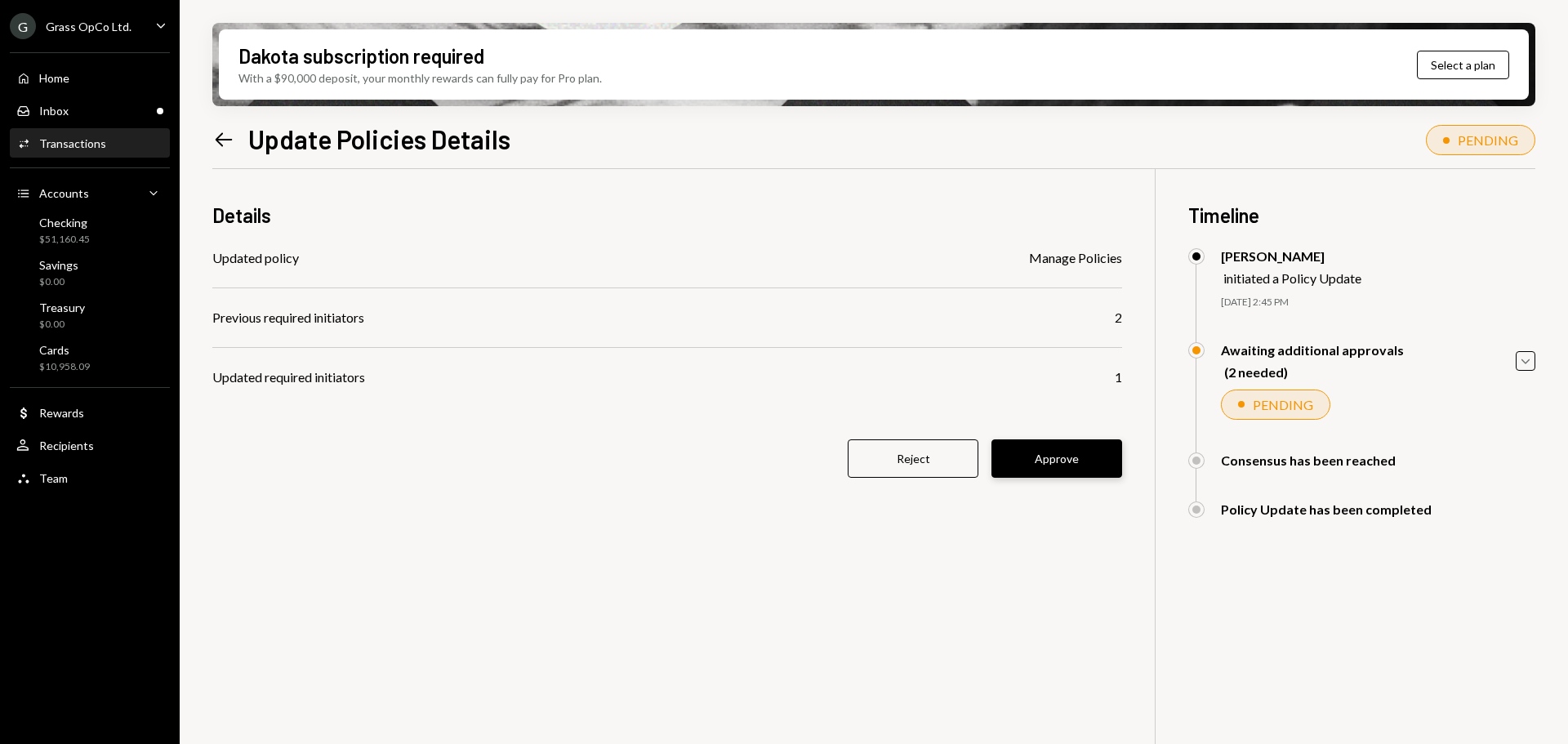
click at [1038, 465] on button "Approve" at bounding box center [1056, 458] width 130 height 38
click at [214, 132] on icon "Left Arrow" at bounding box center [224, 139] width 23 height 23
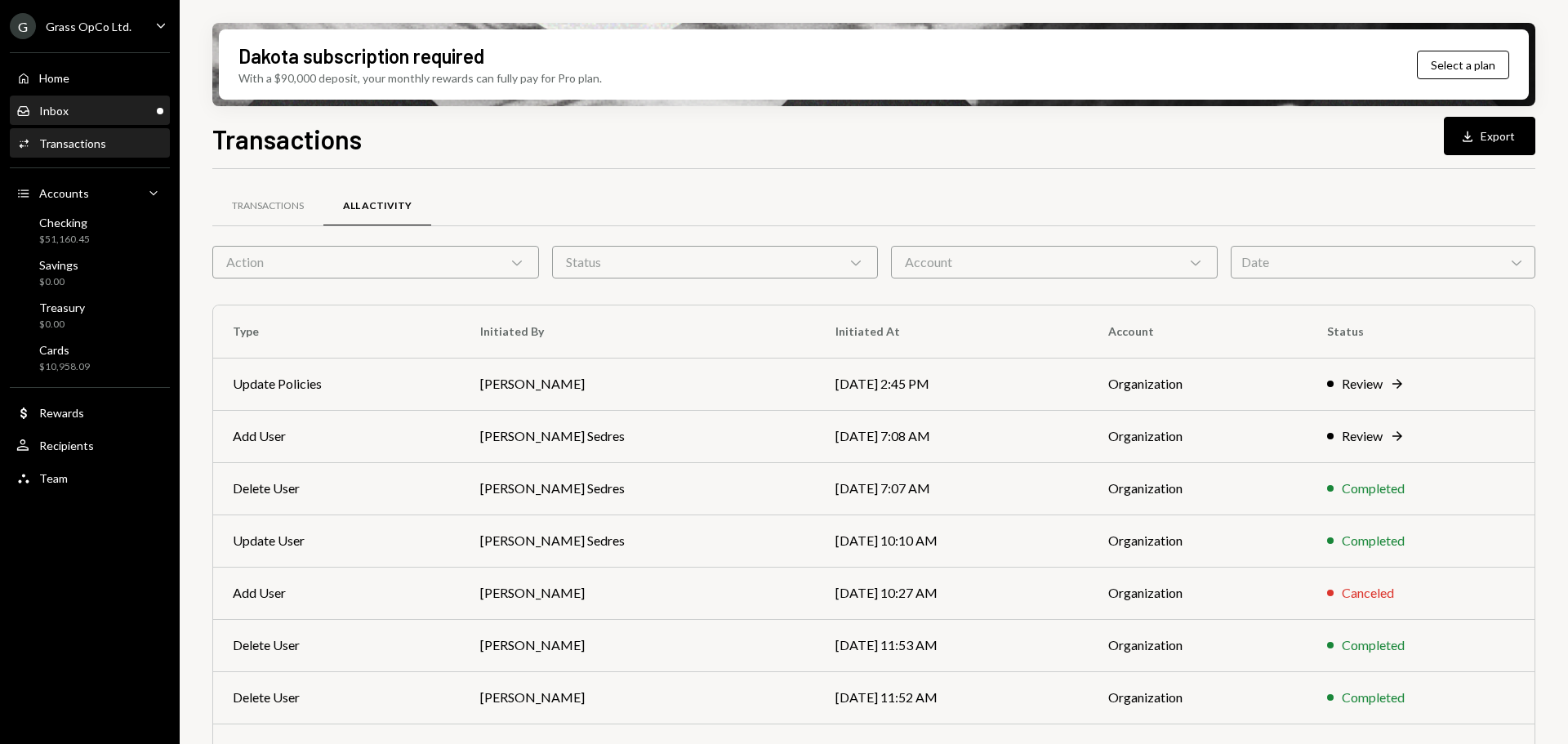
click at [51, 104] on div "Inbox" at bounding box center [53, 110] width 29 height 14
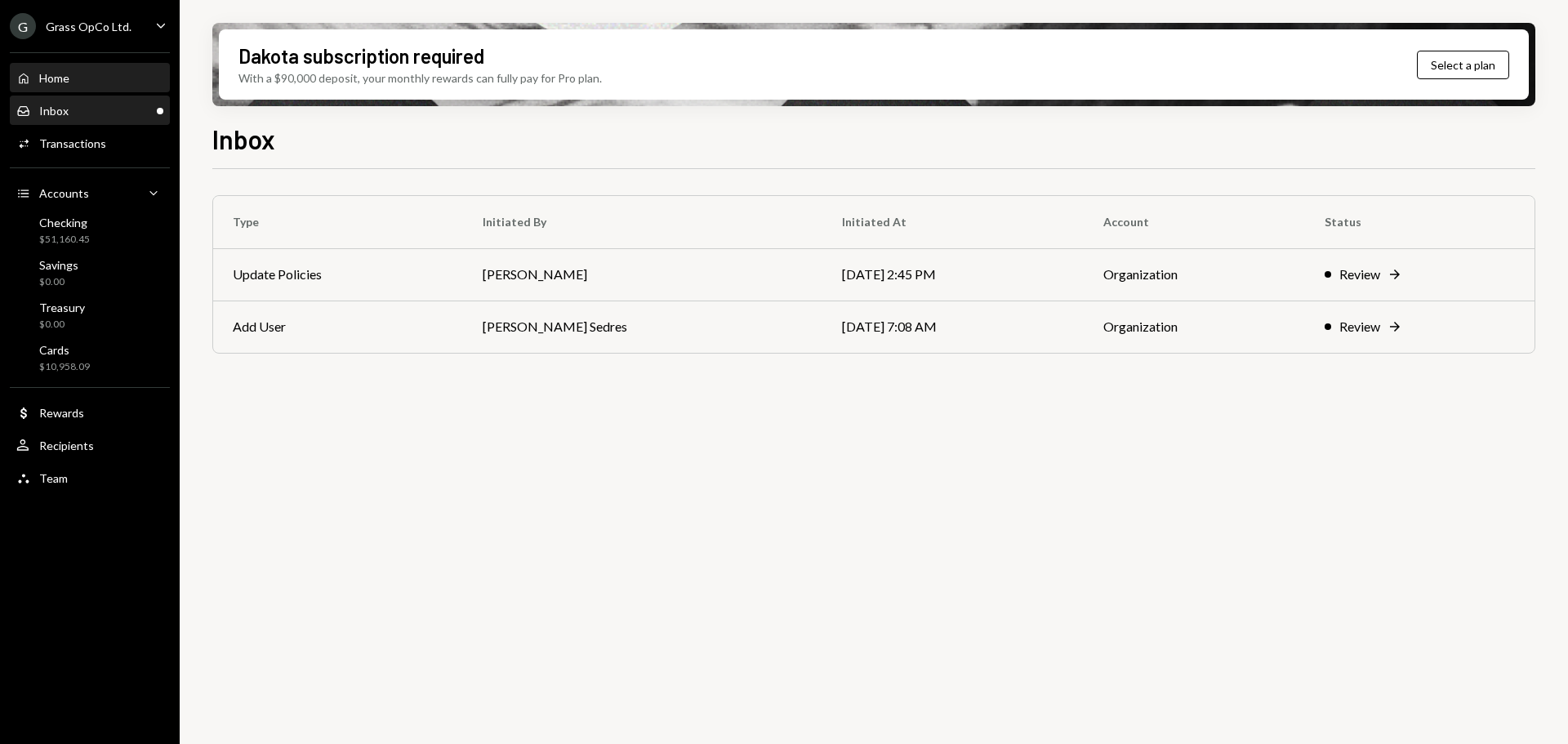
click at [83, 70] on div "Home Home" at bounding box center [90, 78] width 147 height 28
